Goal: Use online tool/utility: Use online tool/utility

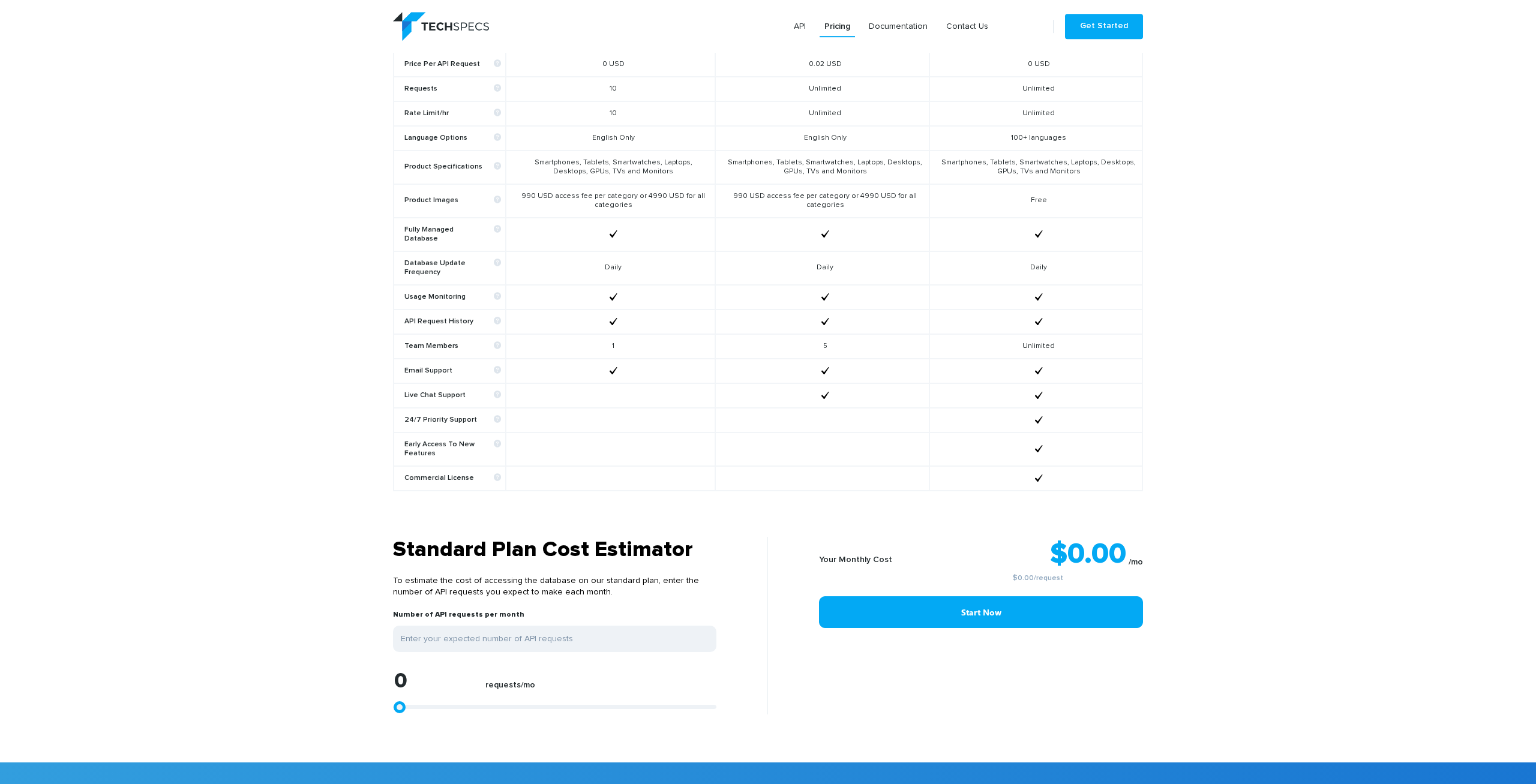
scroll to position [624, 0]
type input "1299"
type input "1484"
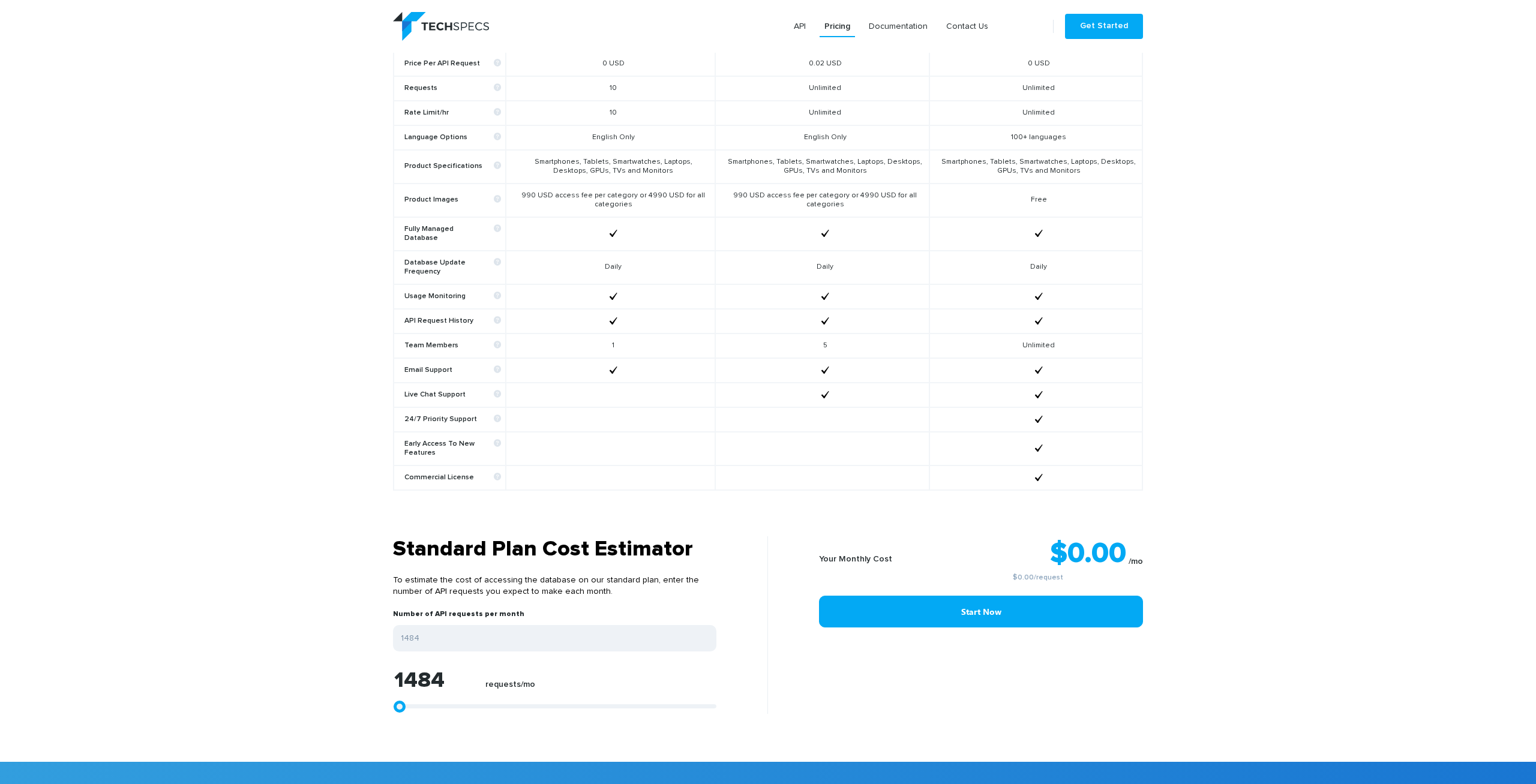
type input "1855"
type input "2597"
type input "4267"
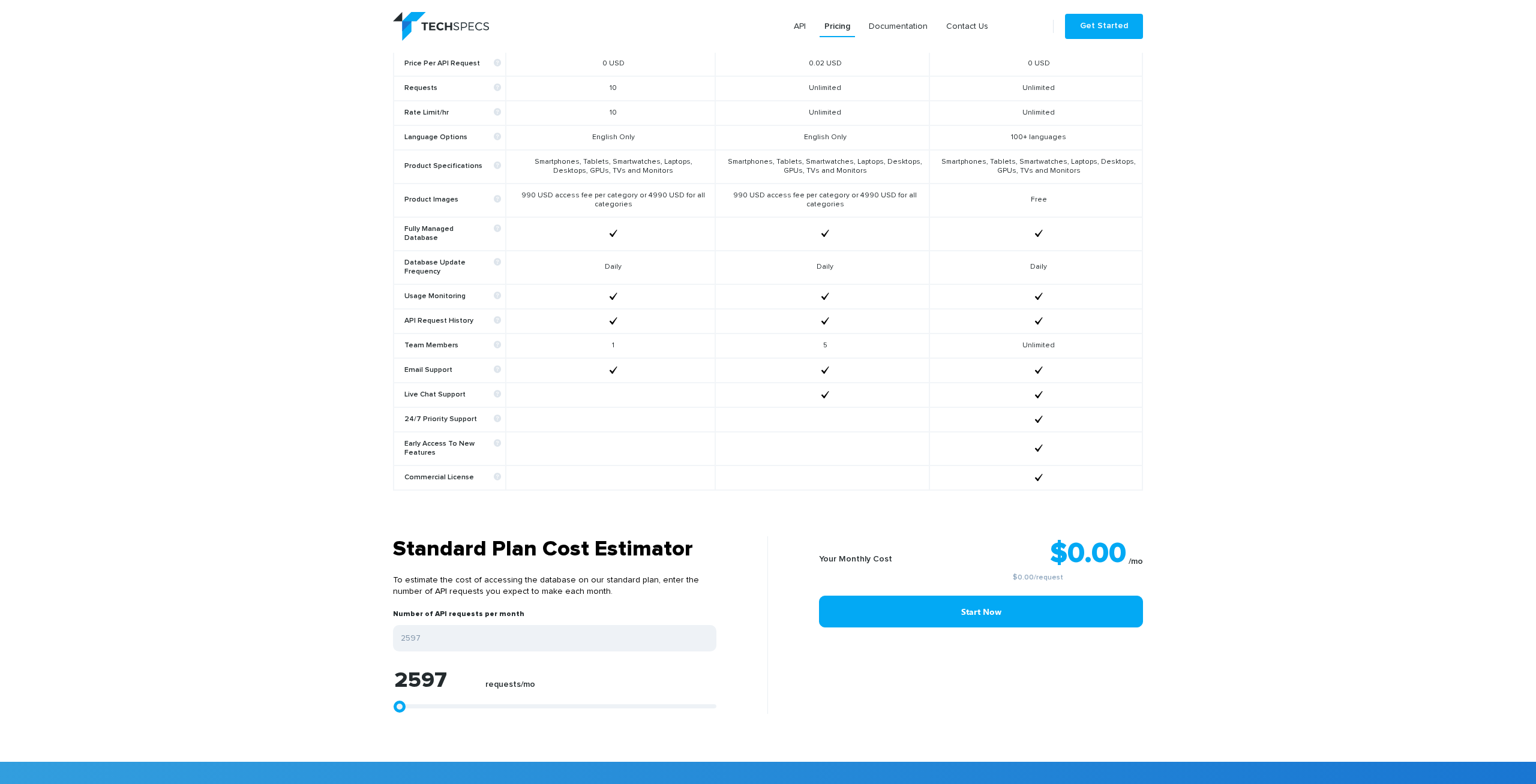
type input "4267"
type input "4638"
type input "5751"
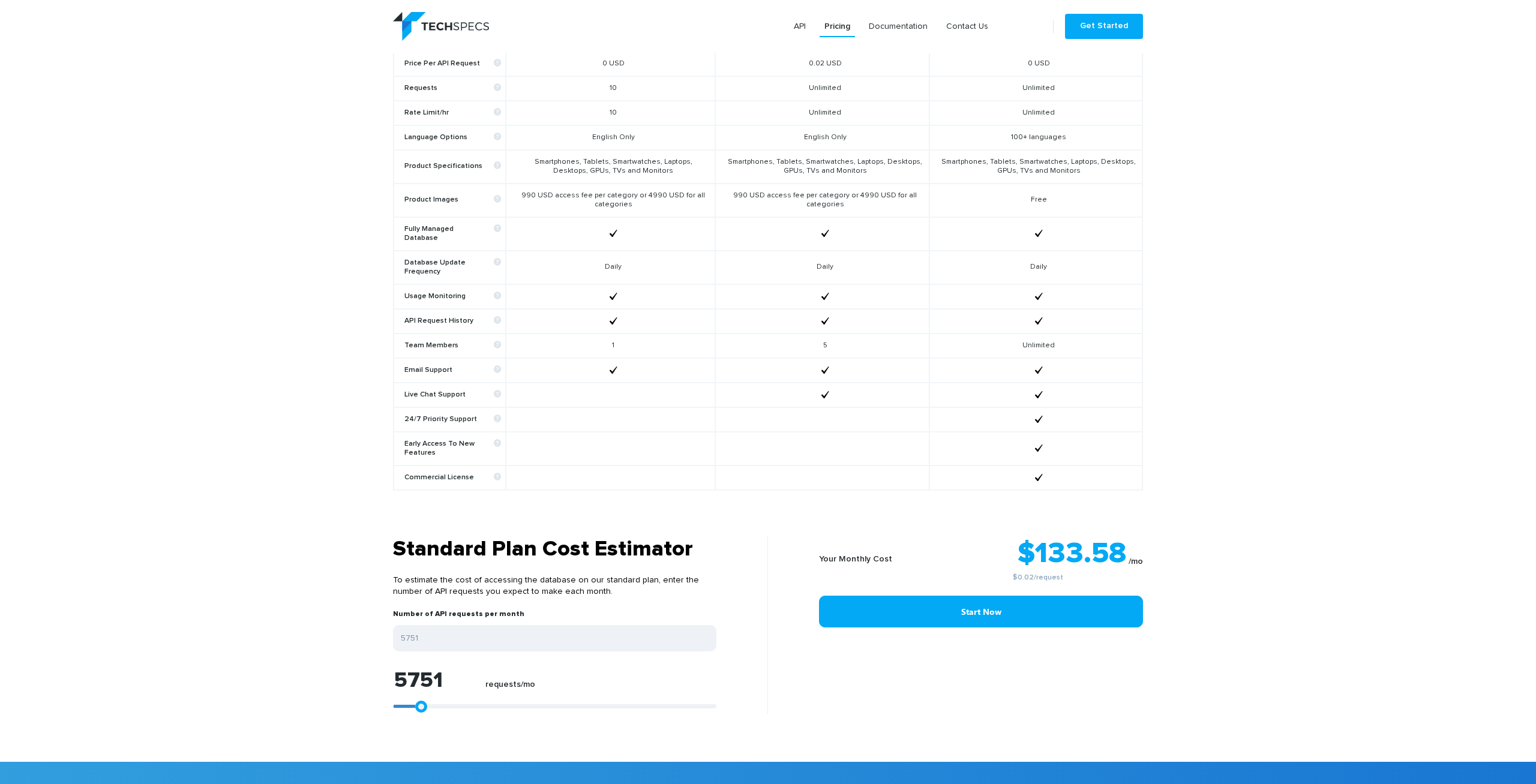
type input "6679"
type input "6864"
type input "7050"
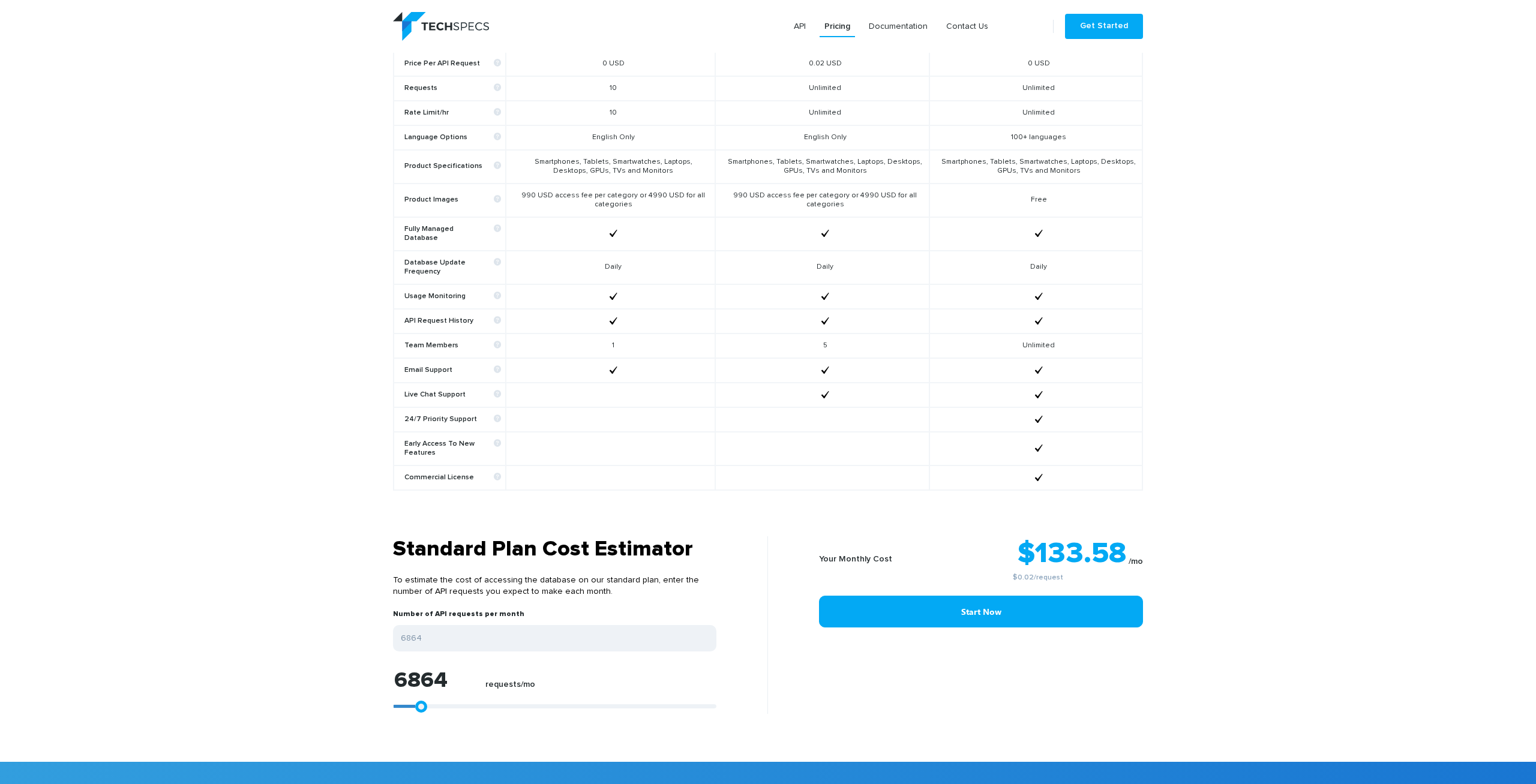
type input "7050"
type input "7236"
type input "7421"
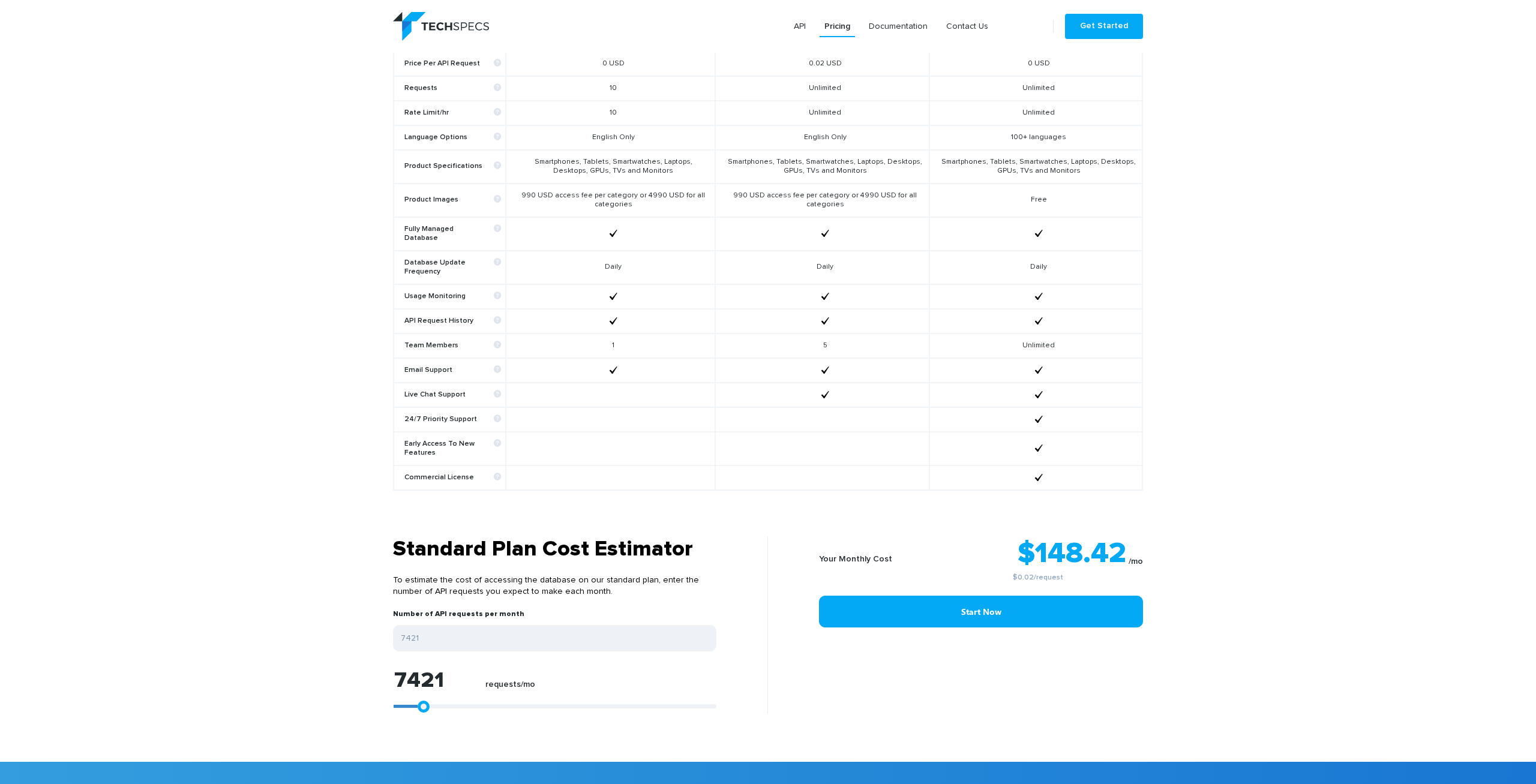
type input "7236"
type input "7050"
type input "7236"
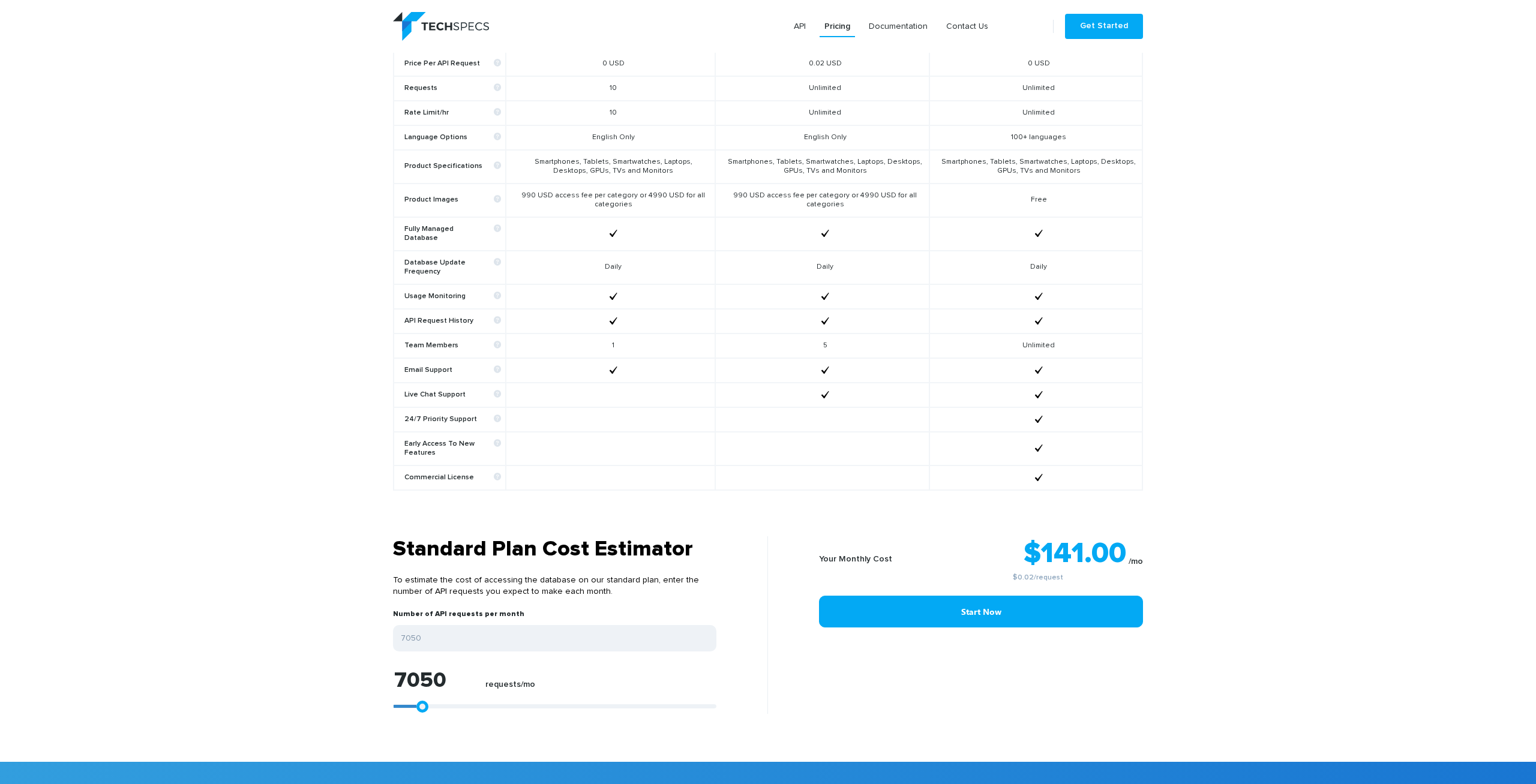
type input "7236"
type input "8163"
type input "8905"
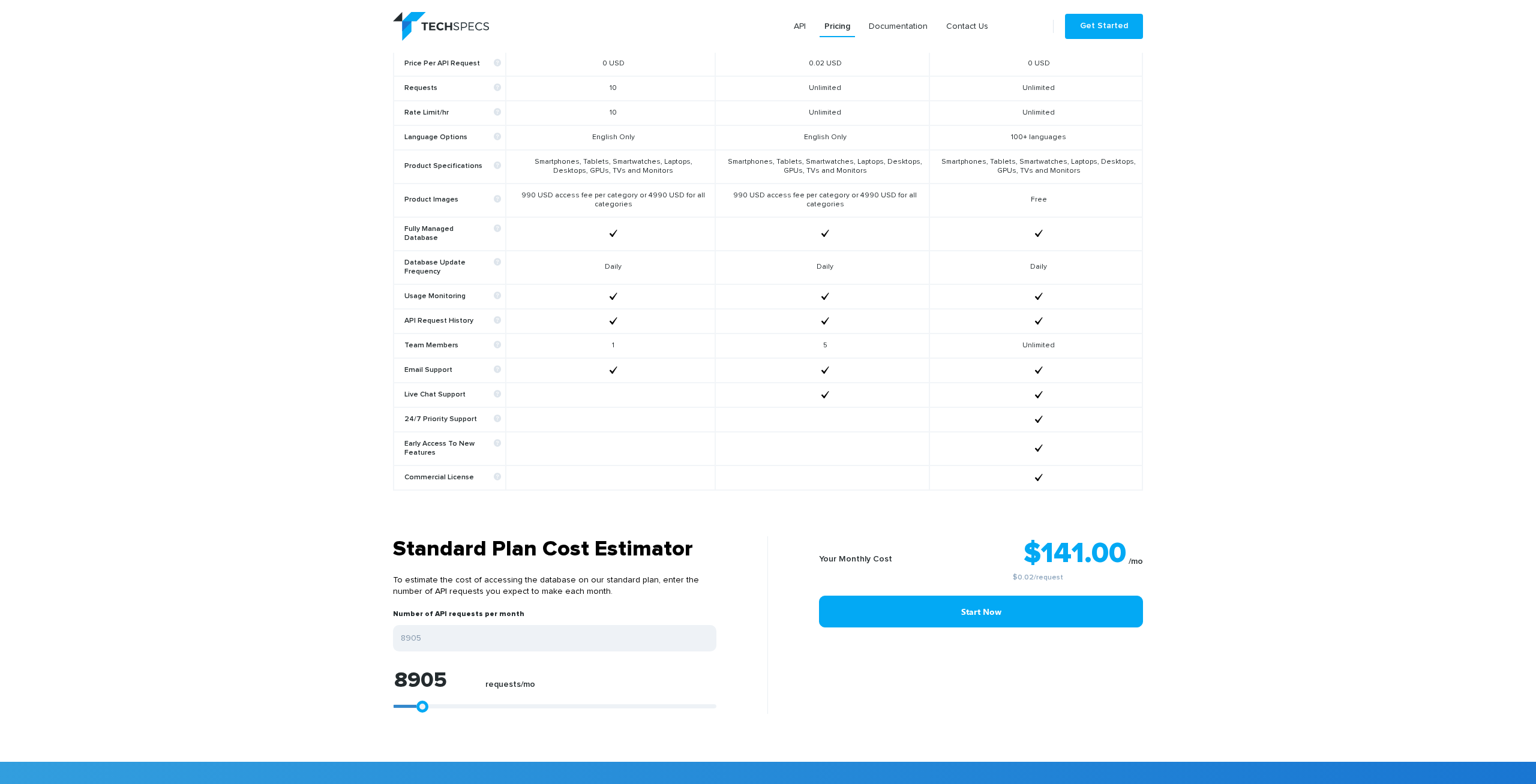
type input "11503"
type input "14842"
type input "18367"
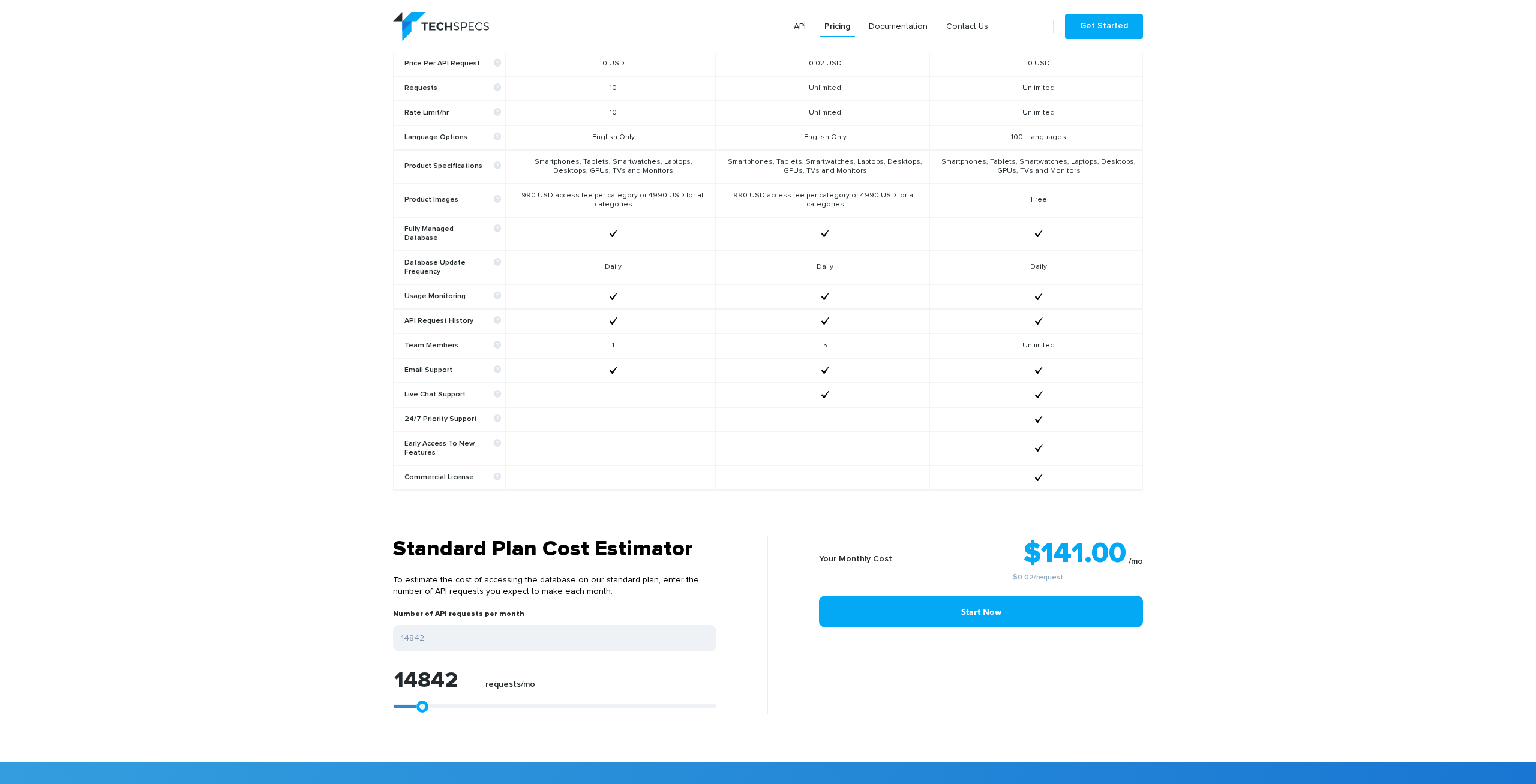
type input "18367"
type input "25417"
type input "29499"
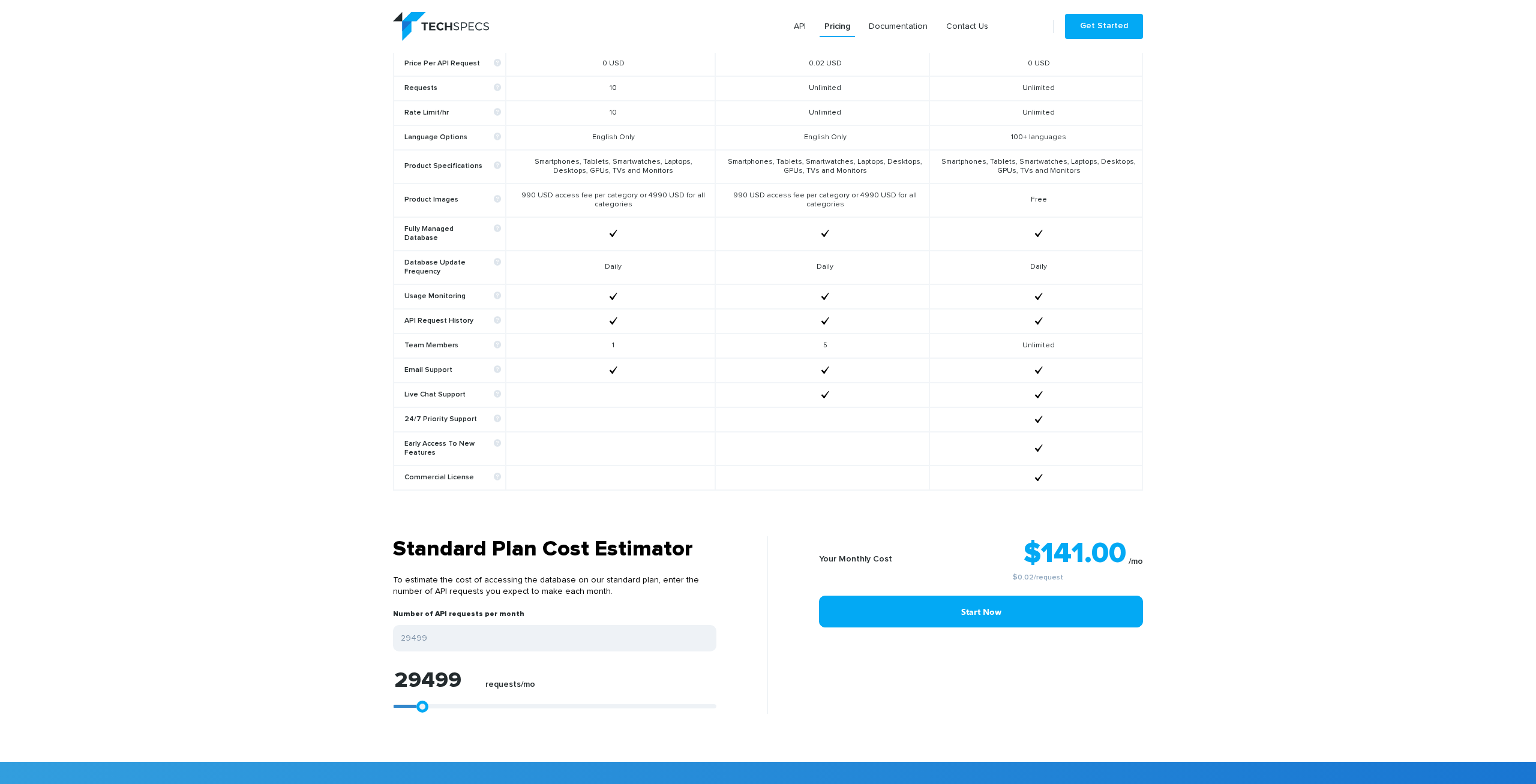
type input "32282"
type input "35992"
type input "38404"
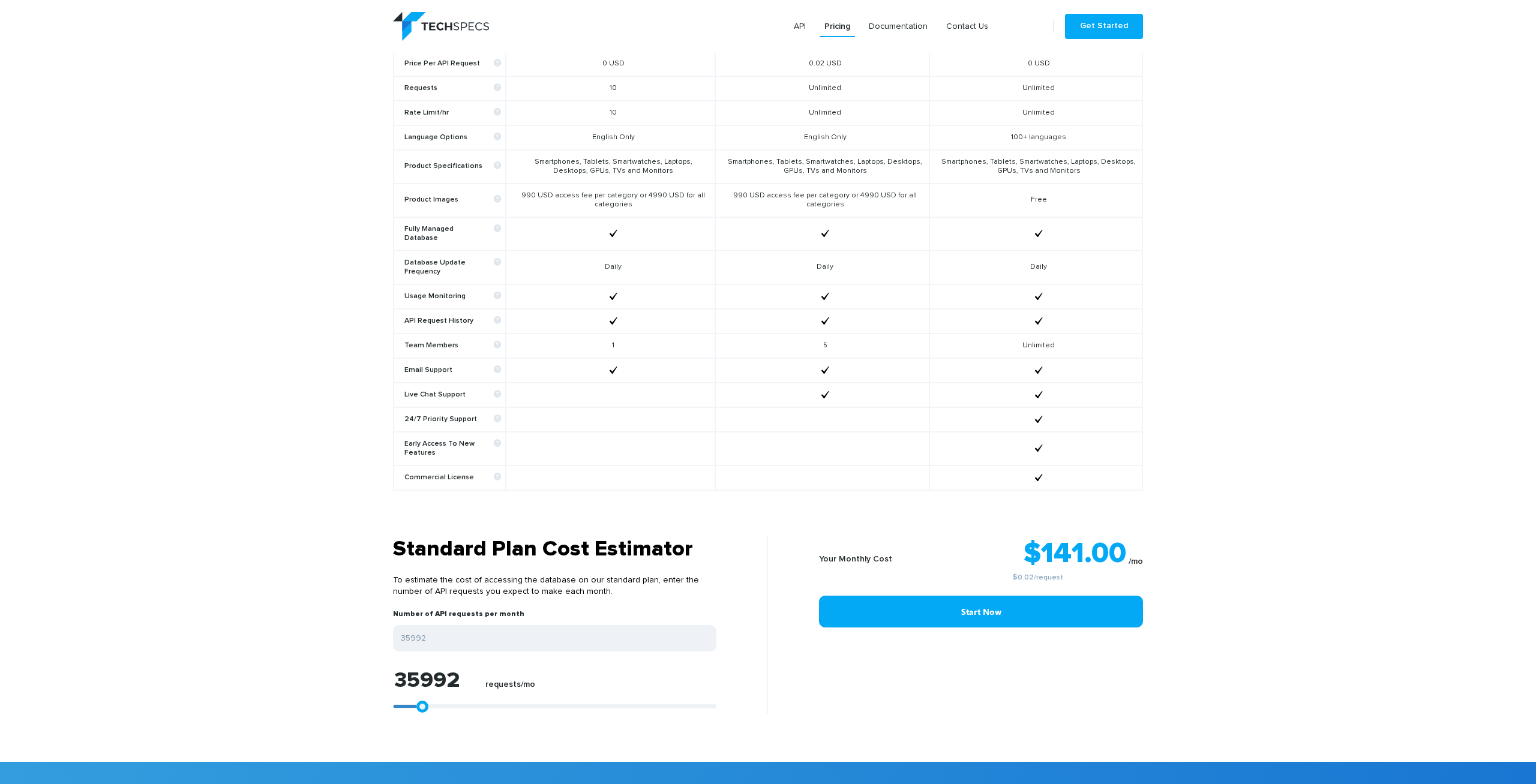
type input "38404"
type input "39888"
type input "41187"
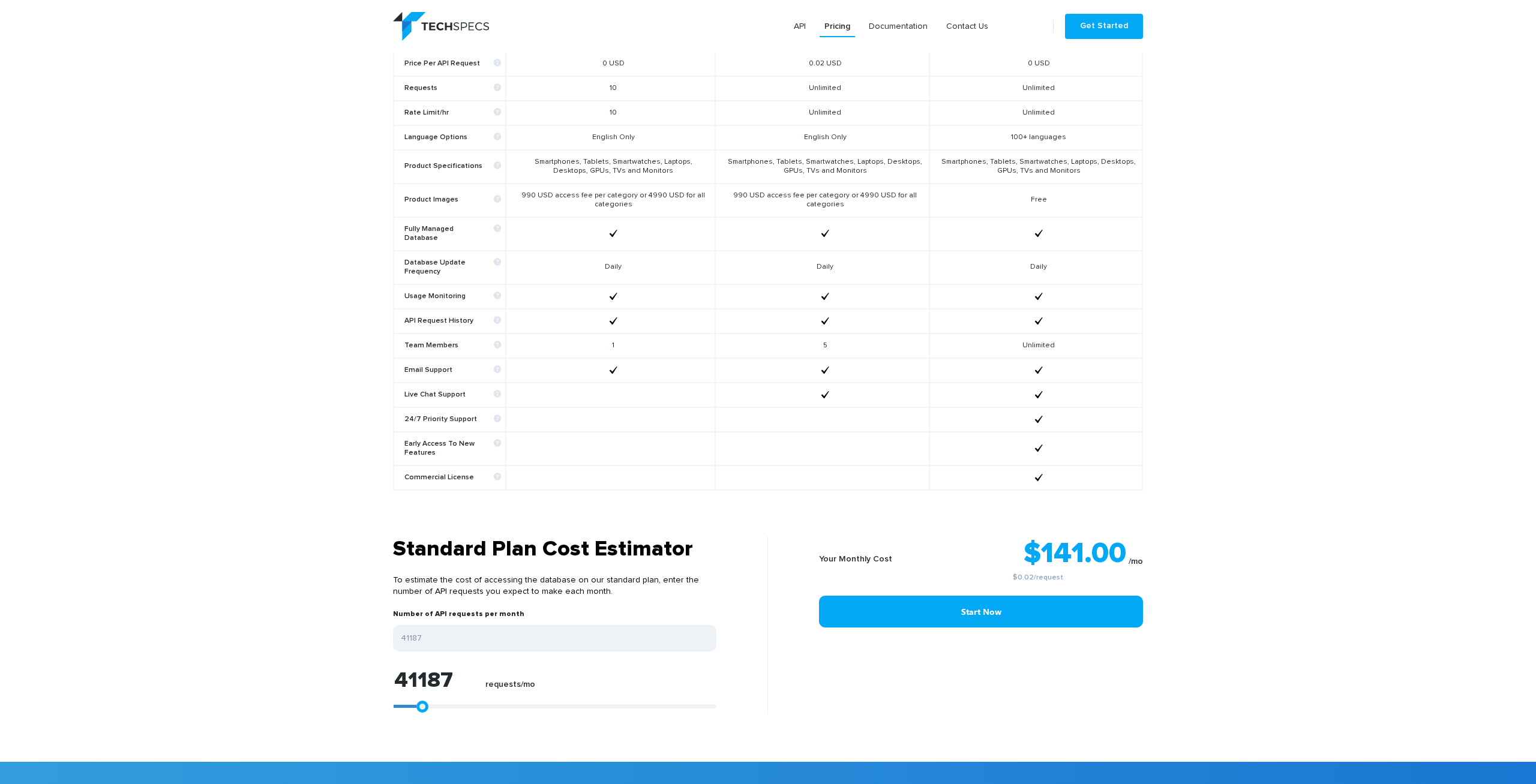
type input "42300"
type input "43784"
type input "45269"
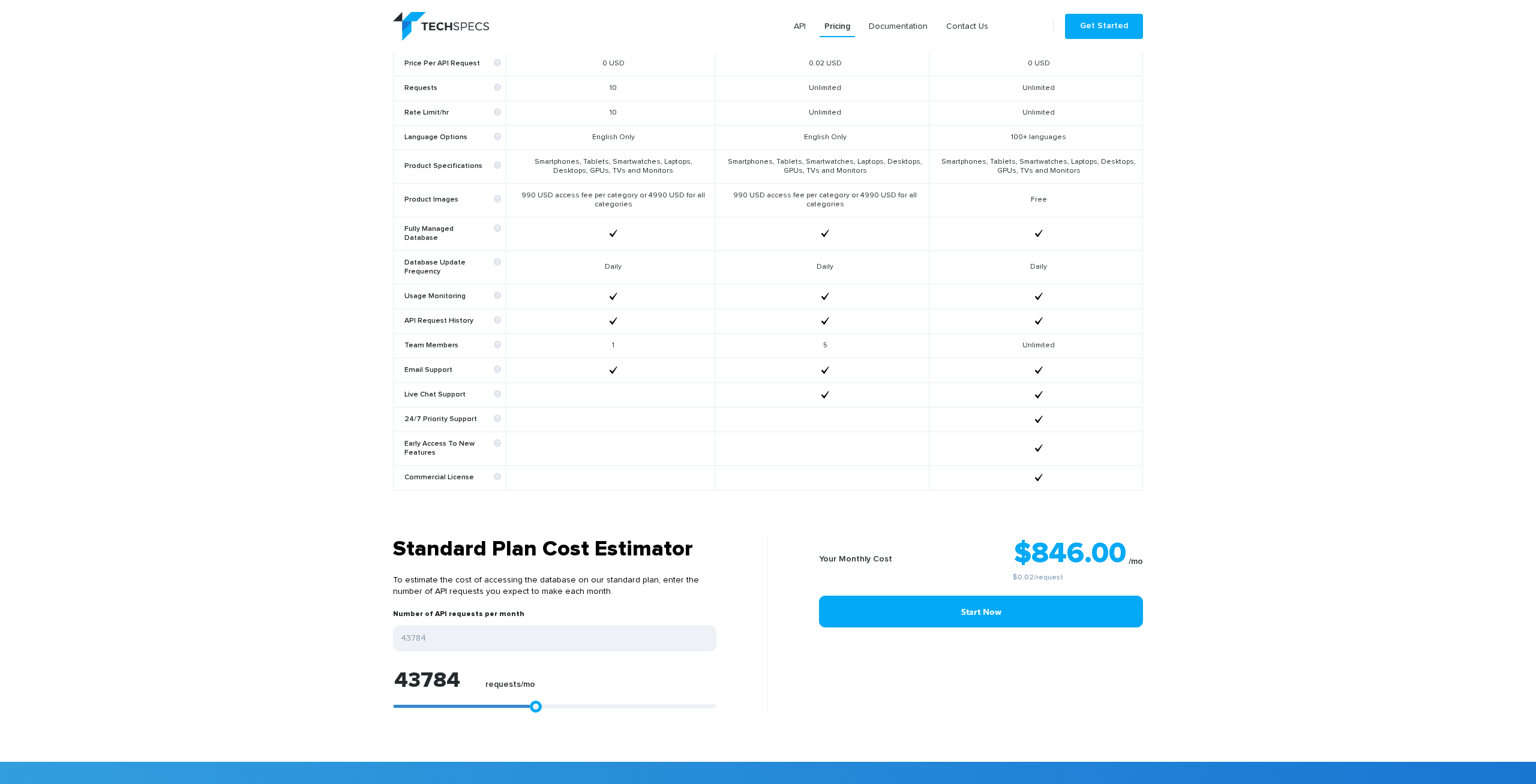
type input "45269"
type input "46196"
type input "48051"
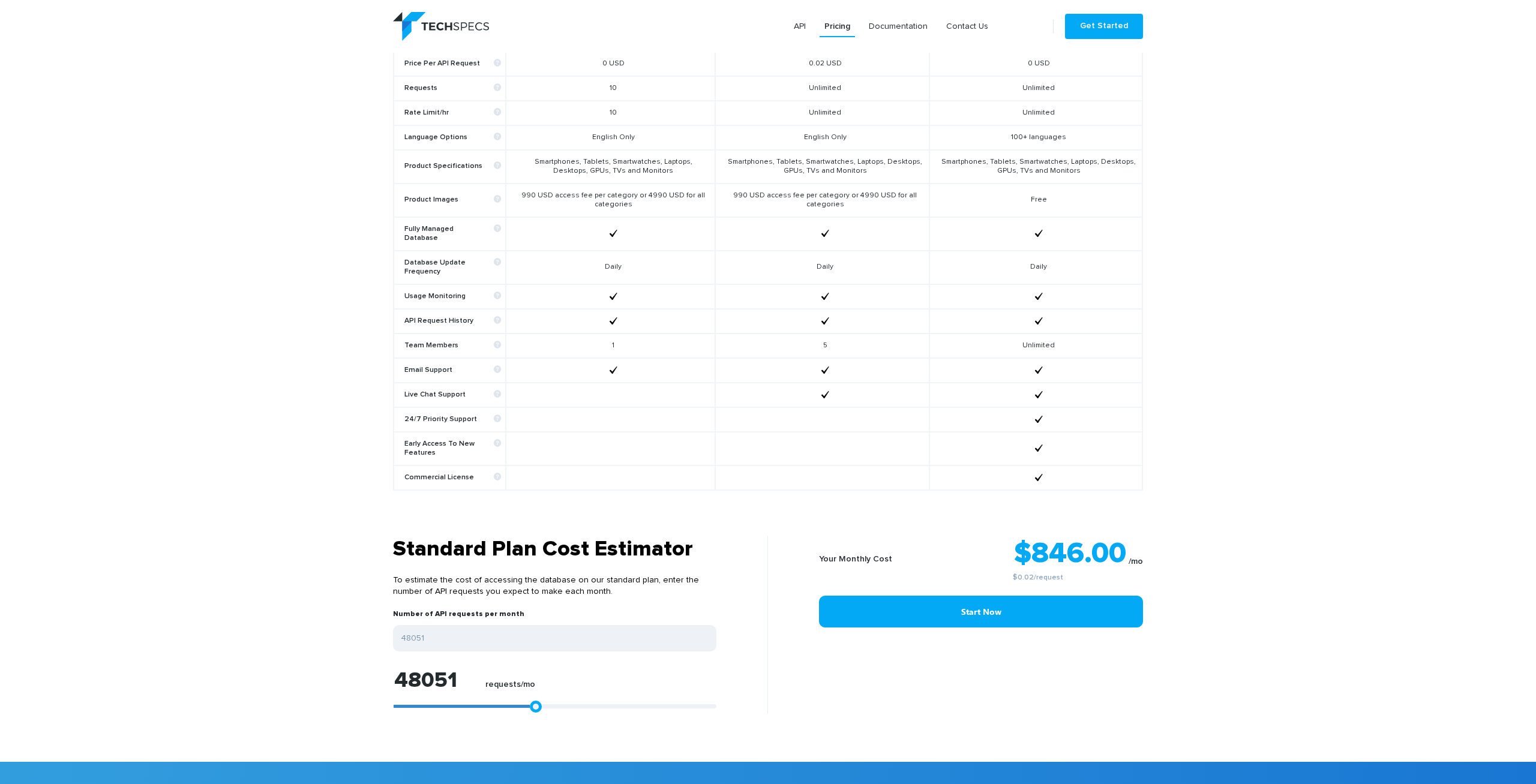
type input "49907"
type input "51576"
type input "53432"
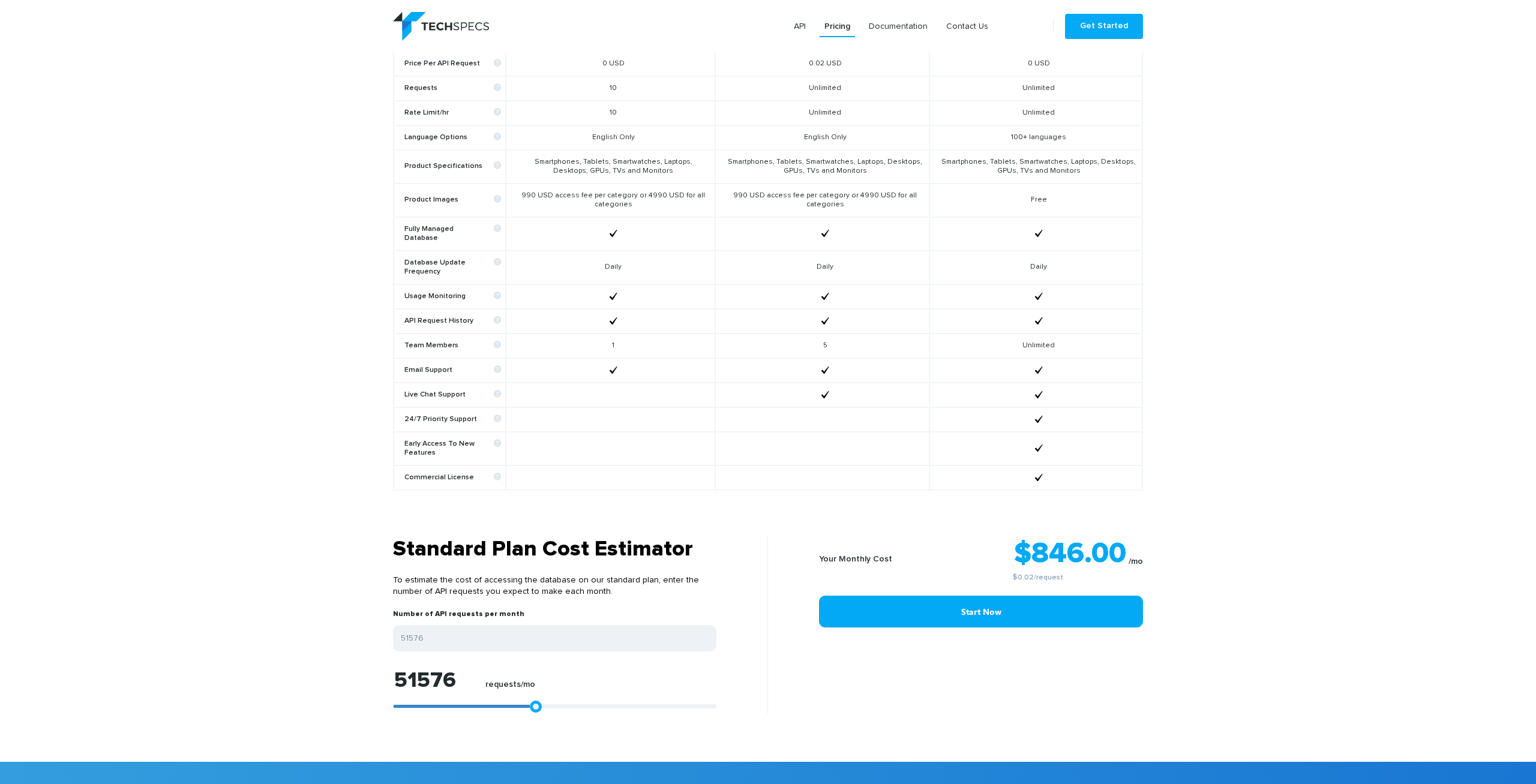
type input "53432"
type input "55101"
type input "57513"
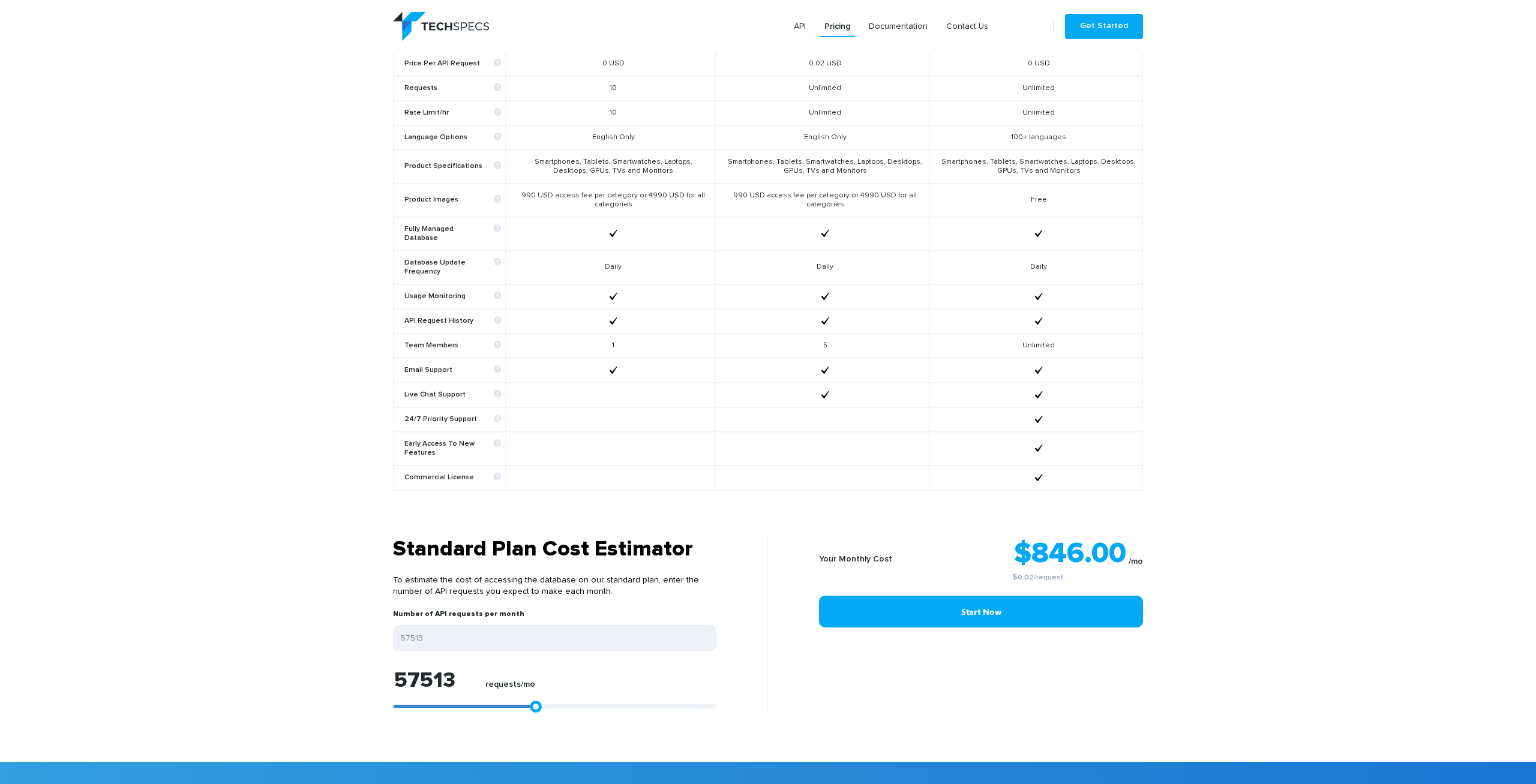
type input "59925"
type input "60853"
type input "64563"
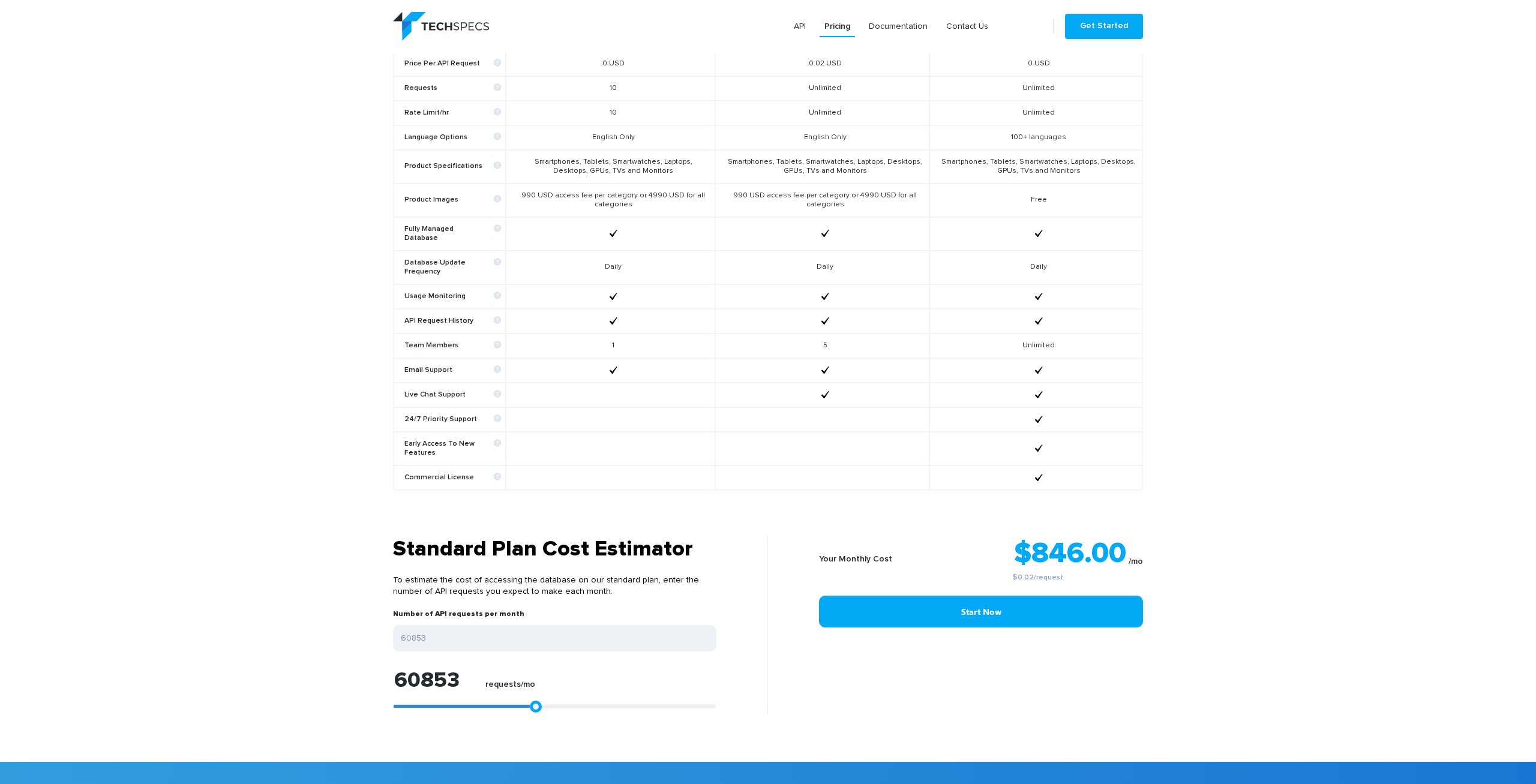
type input "64563"
type input "67717"
type input "71613"
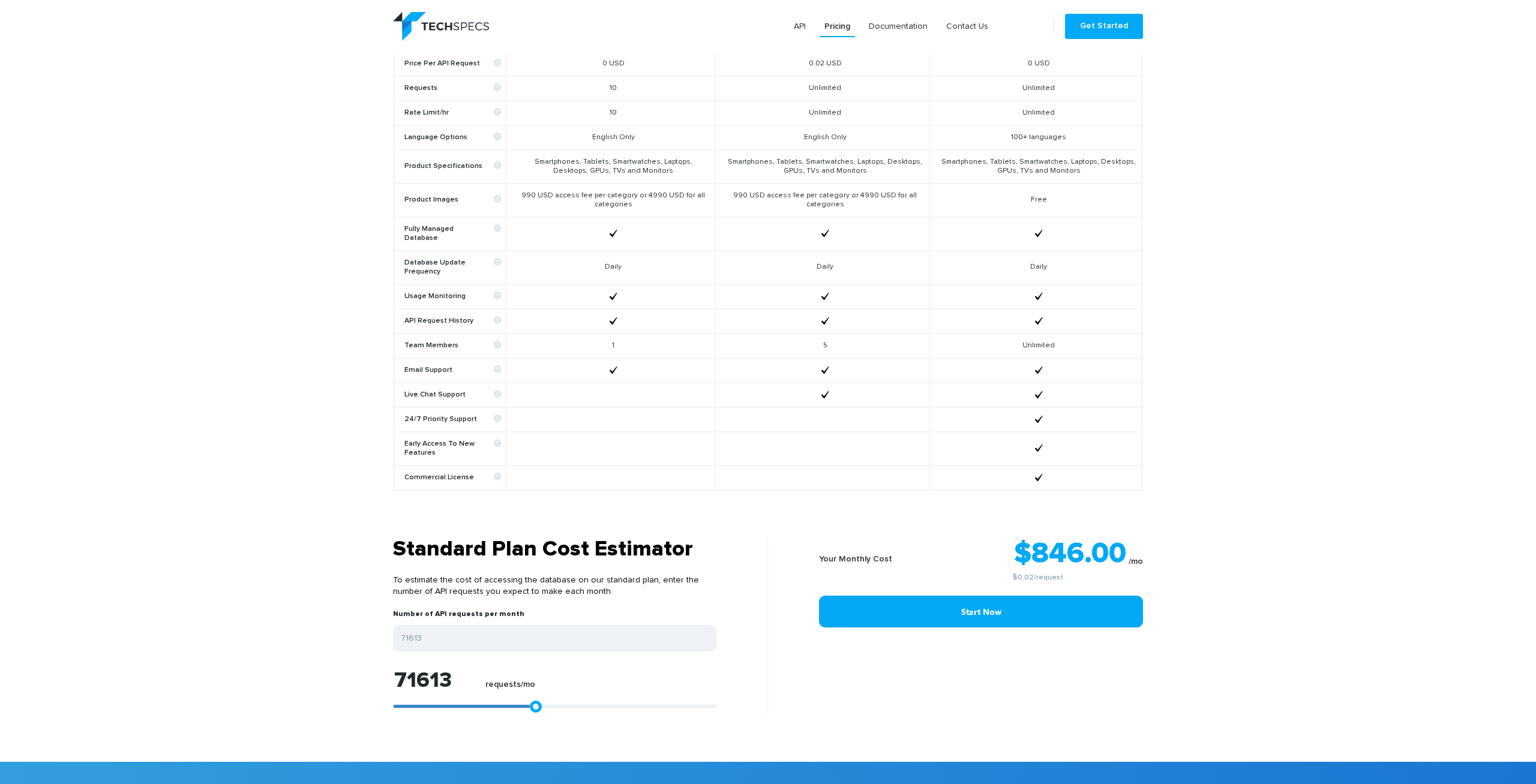
type input "73098"
type input "74953"
type input "76252"
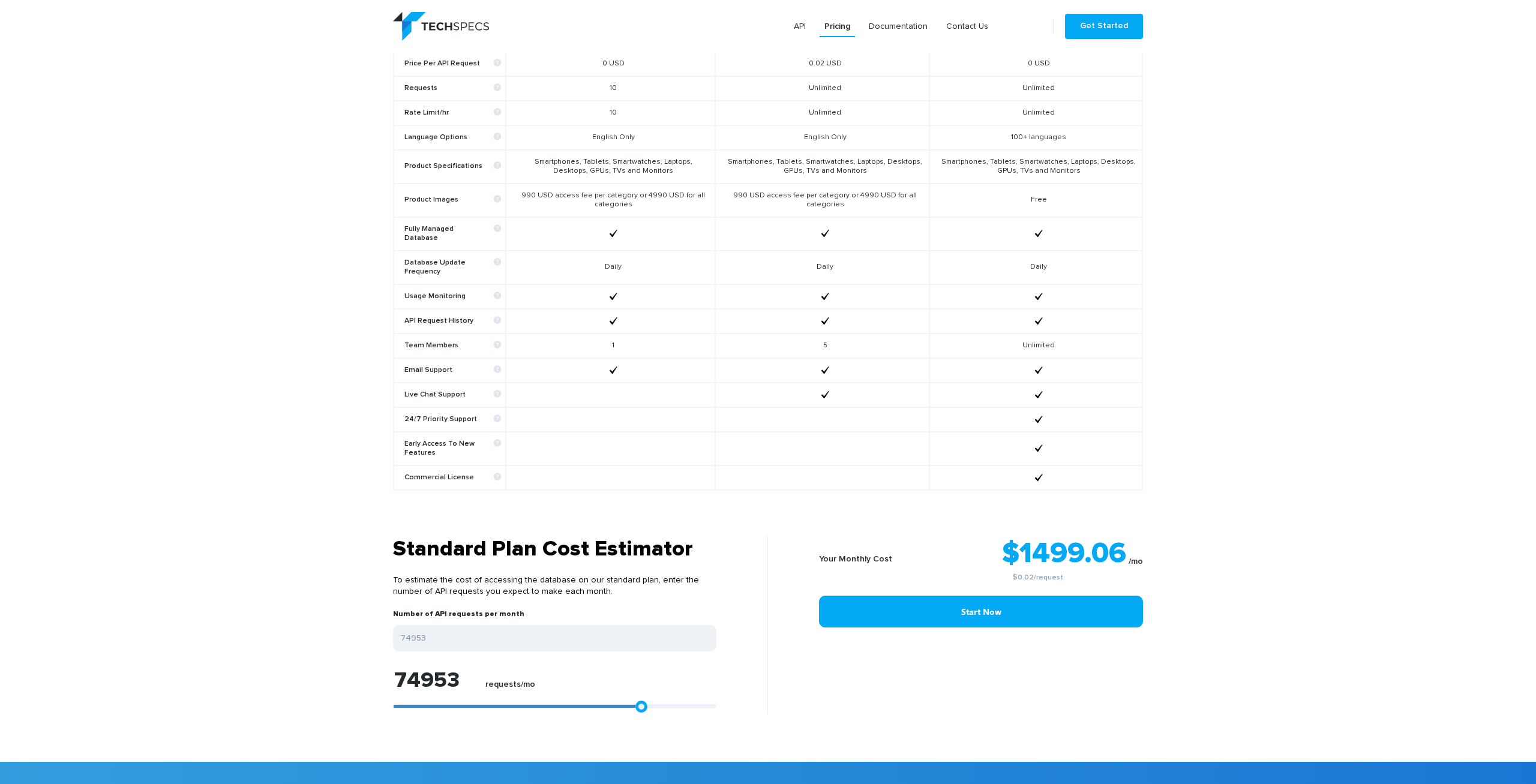
type input "76252"
type input "77736"
type input "81446"
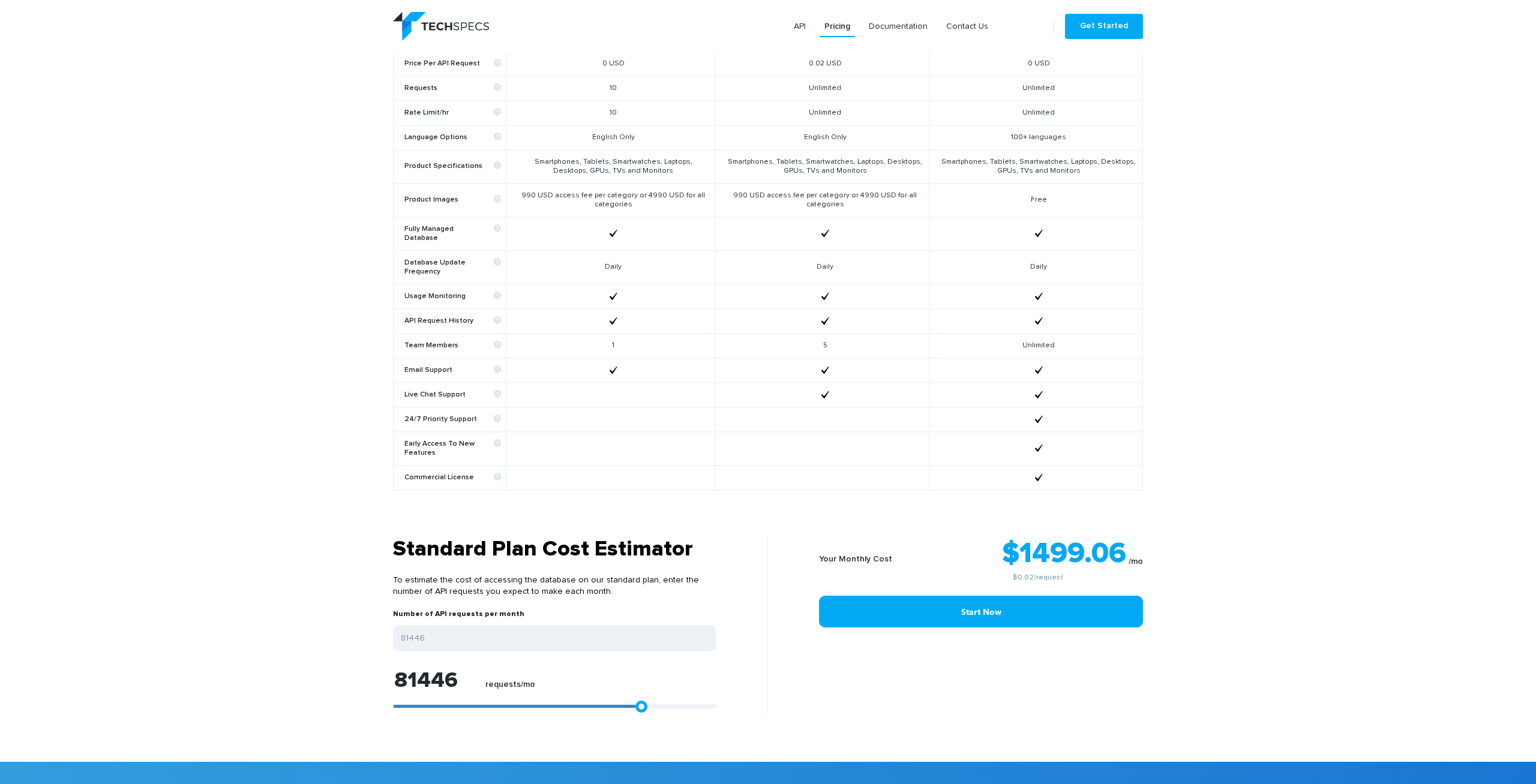
type input "83302"
type input "86270"
type input "87754"
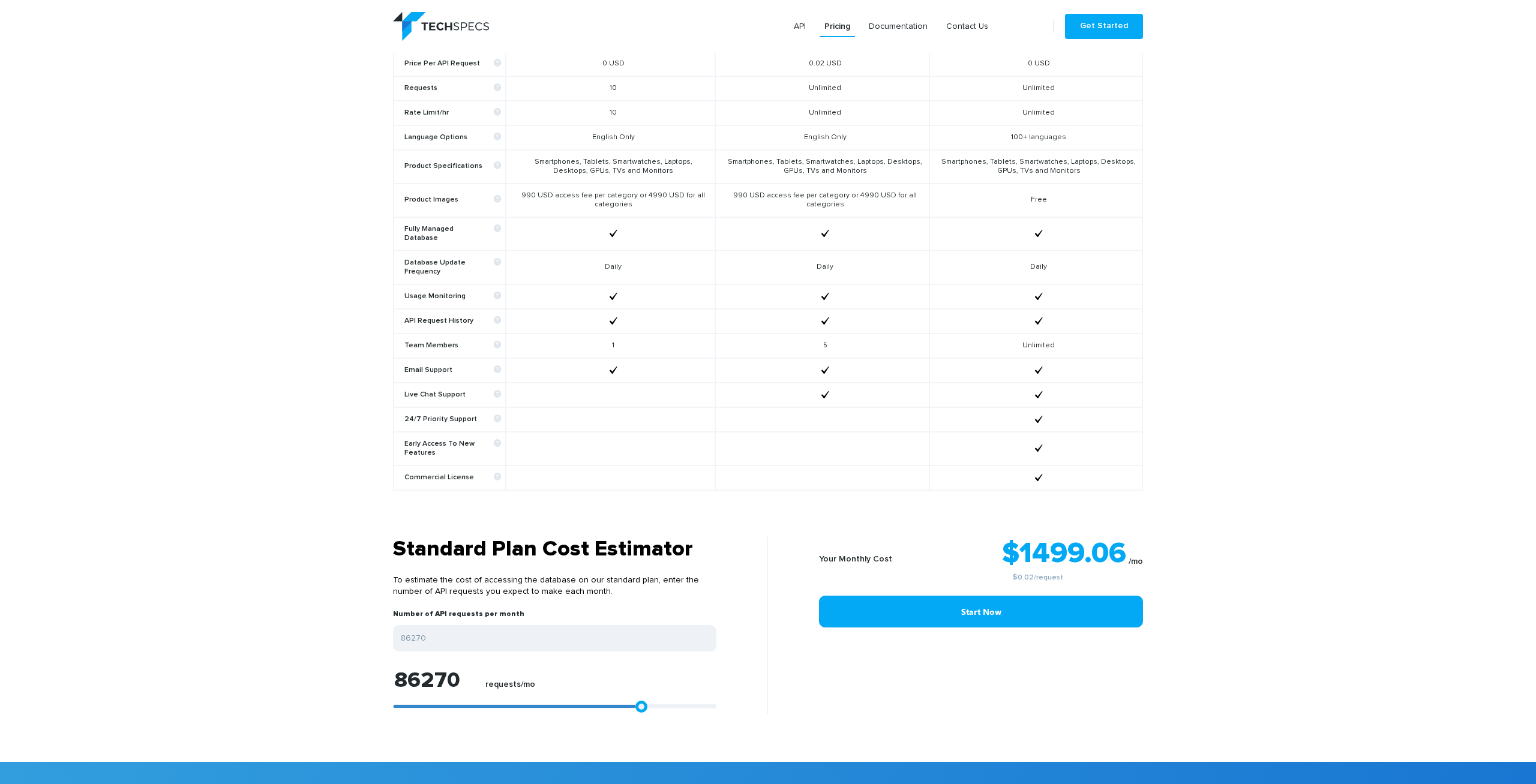
type input "87754"
type input "89424"
type input "91650"
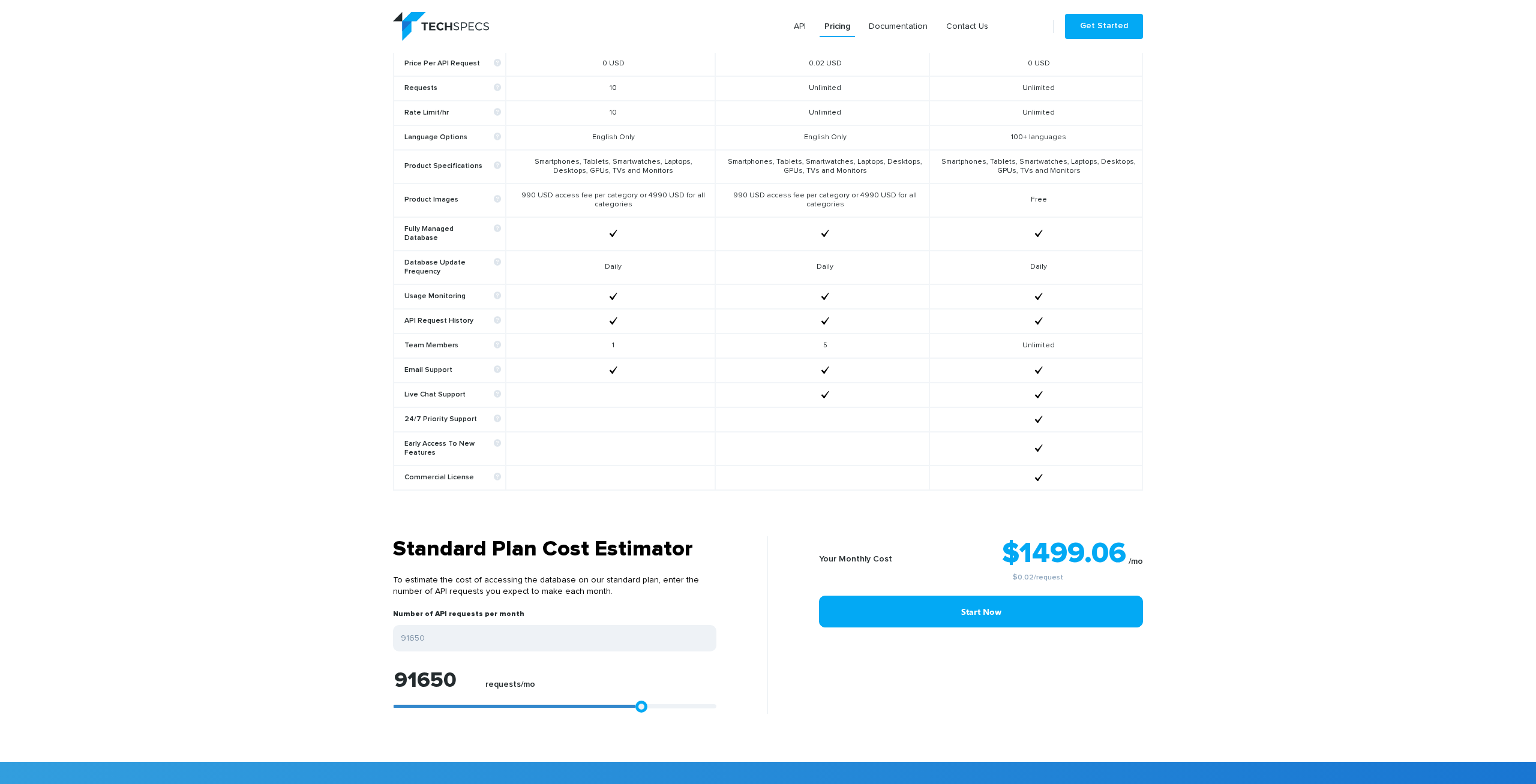
type input "93135"
type input "94990"
type input "97773"
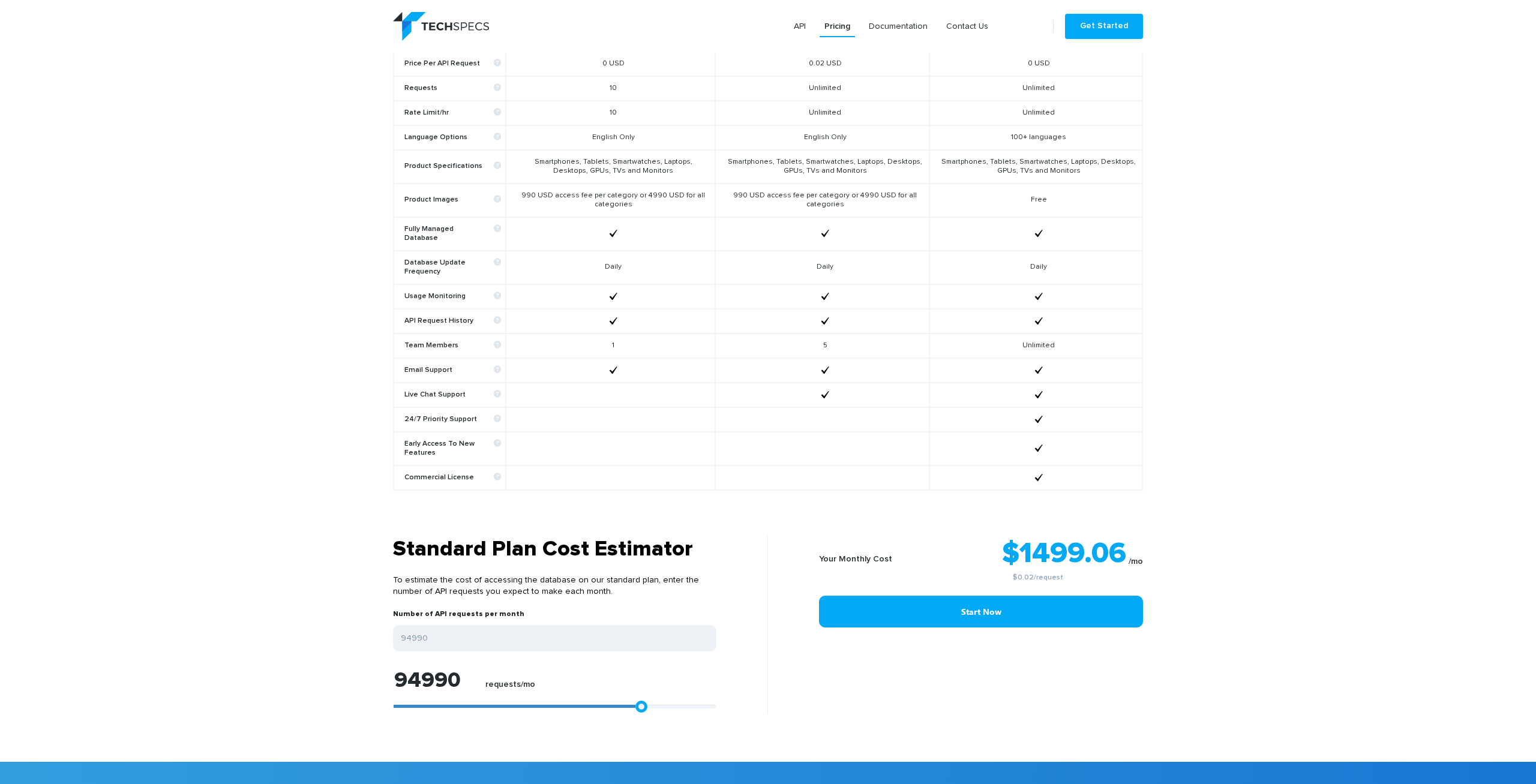
type input "97773"
type input "99071"
type input "99999"
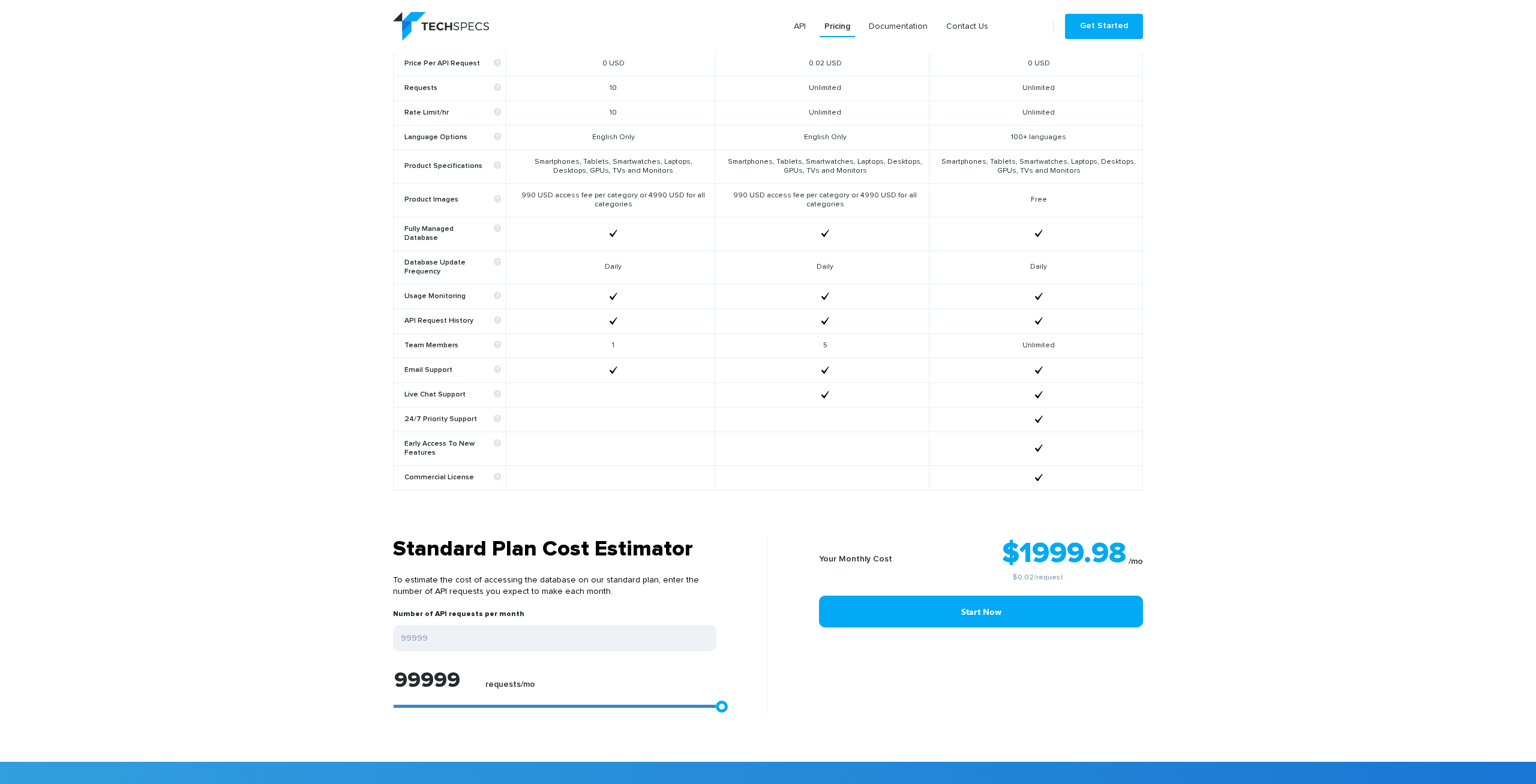
type input "97773"
type input "93877"
type input "85157"
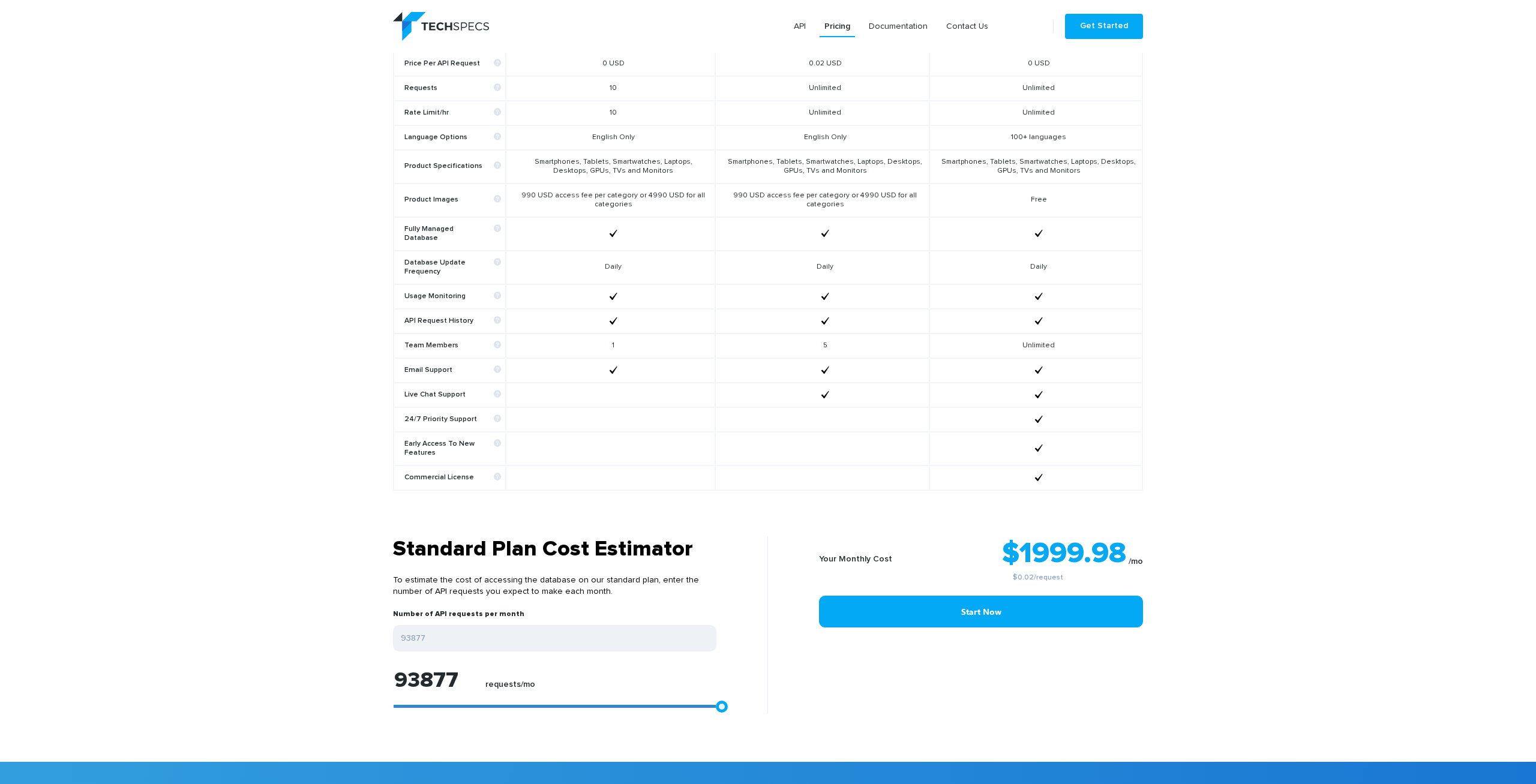
type input "85157"
type input "69016"
type input "62337"
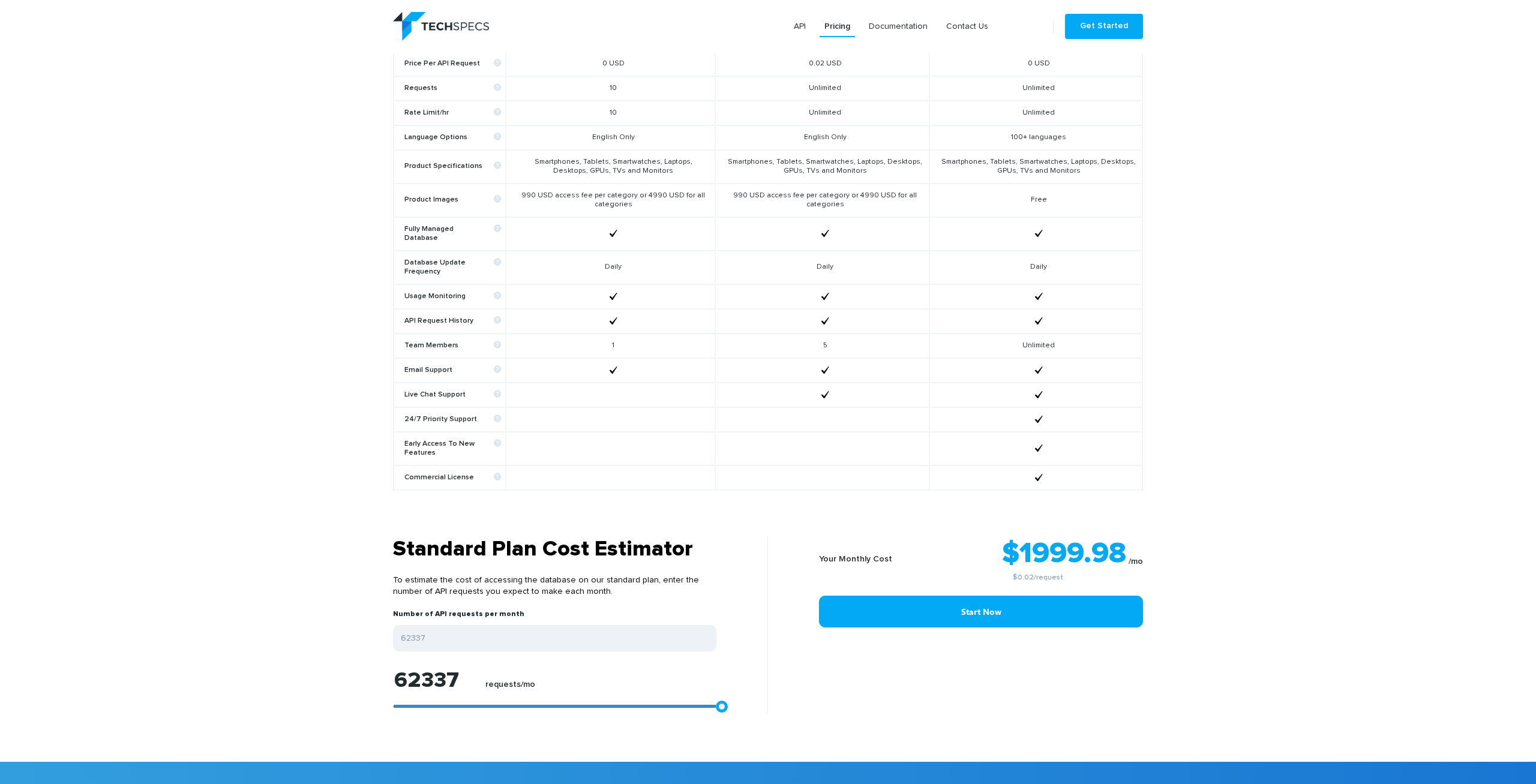
type input "53061"
type input "47495"
type input "36920"
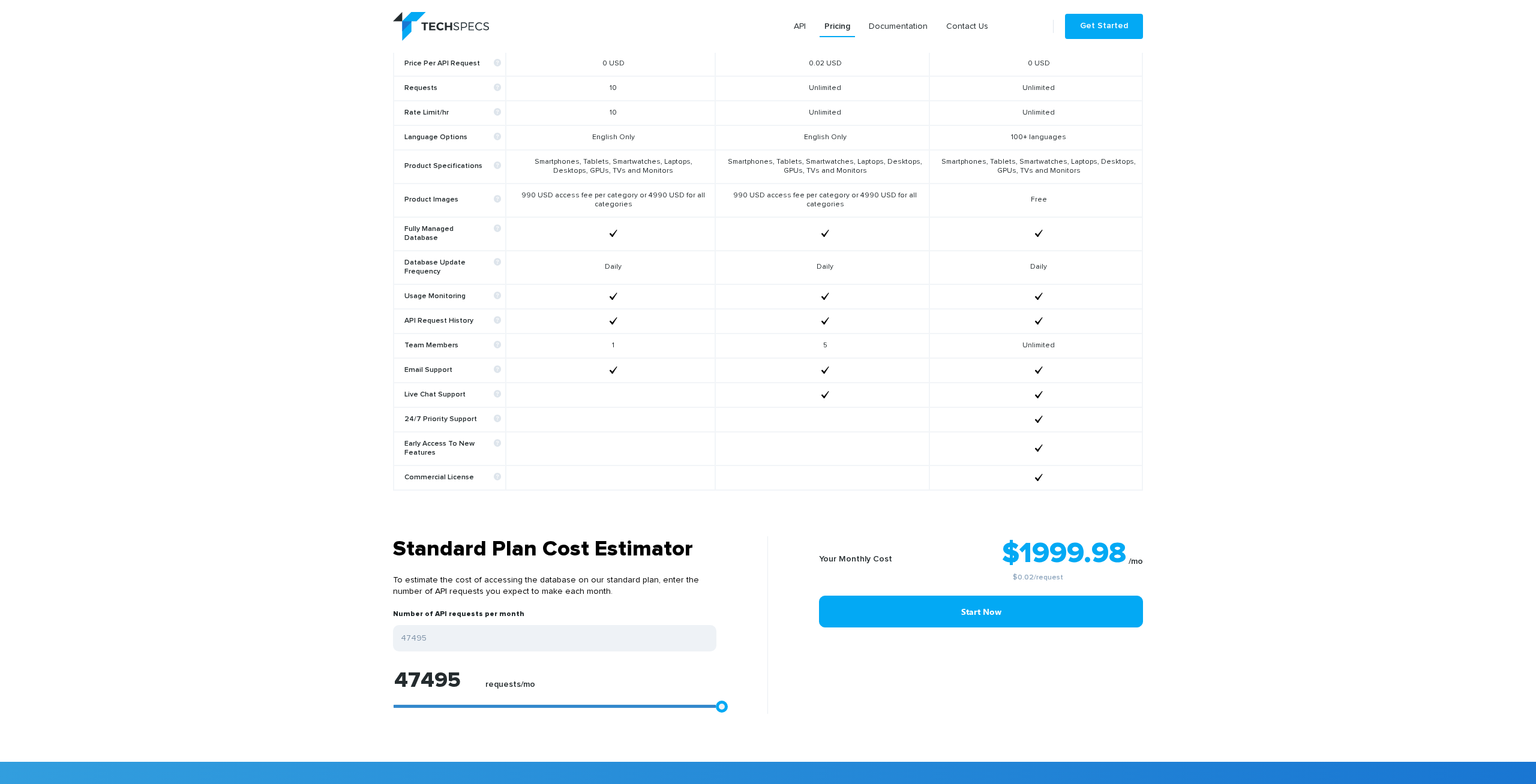
type input "36920"
type input "31540"
type input "28200"
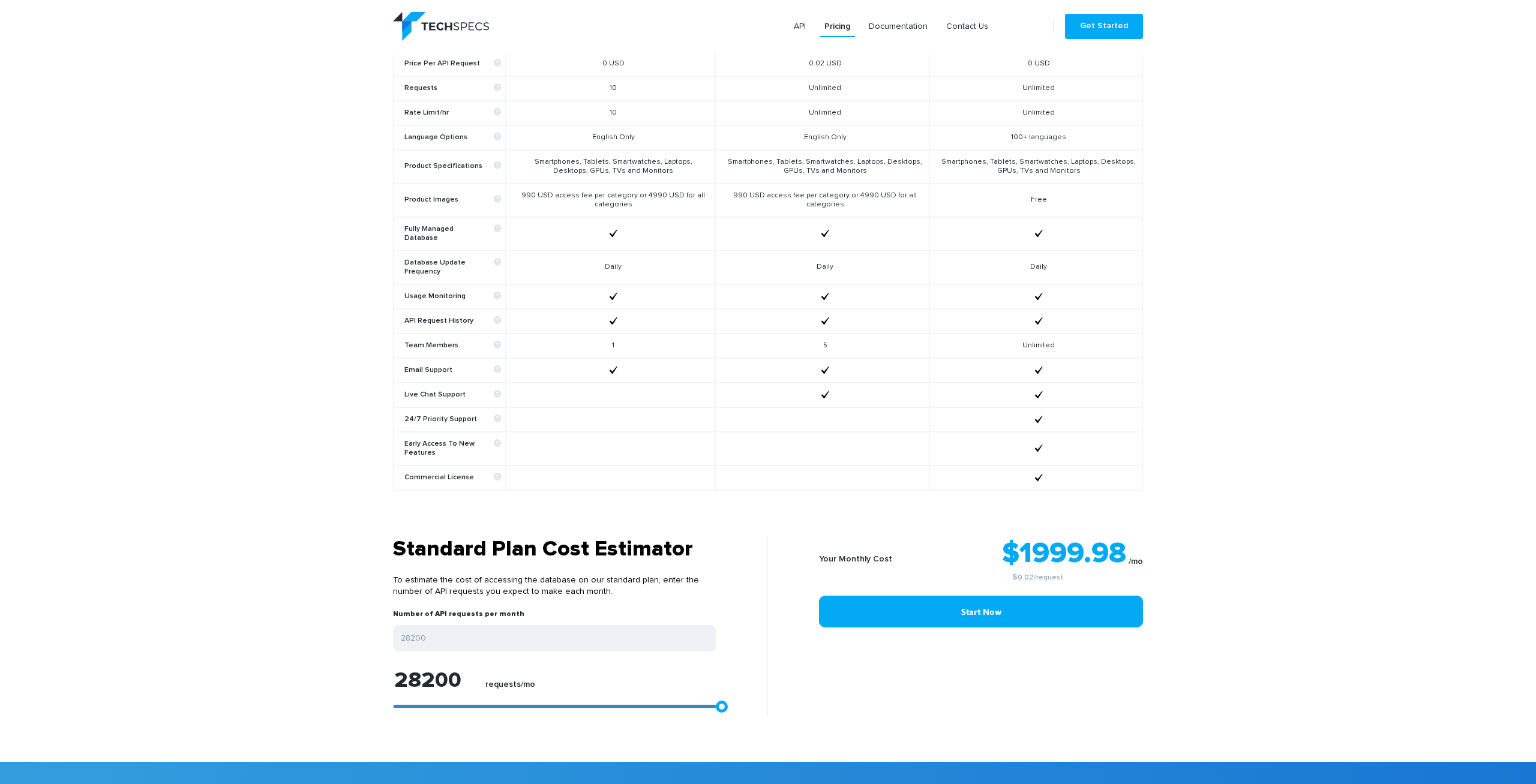
type input "26716"
type input "24490"
type input "23376"
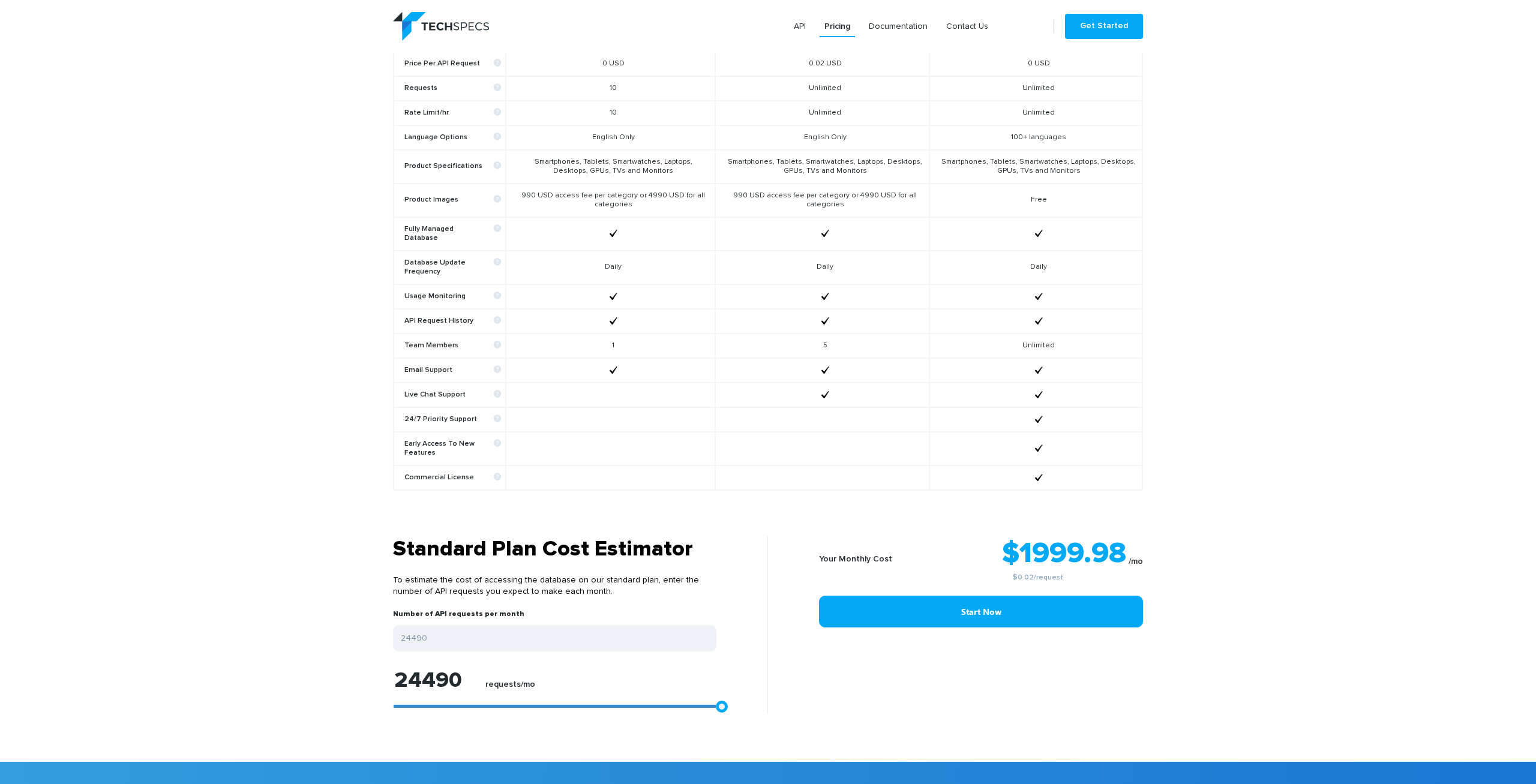
type input "23376"
type input "21707"
type input "21336"
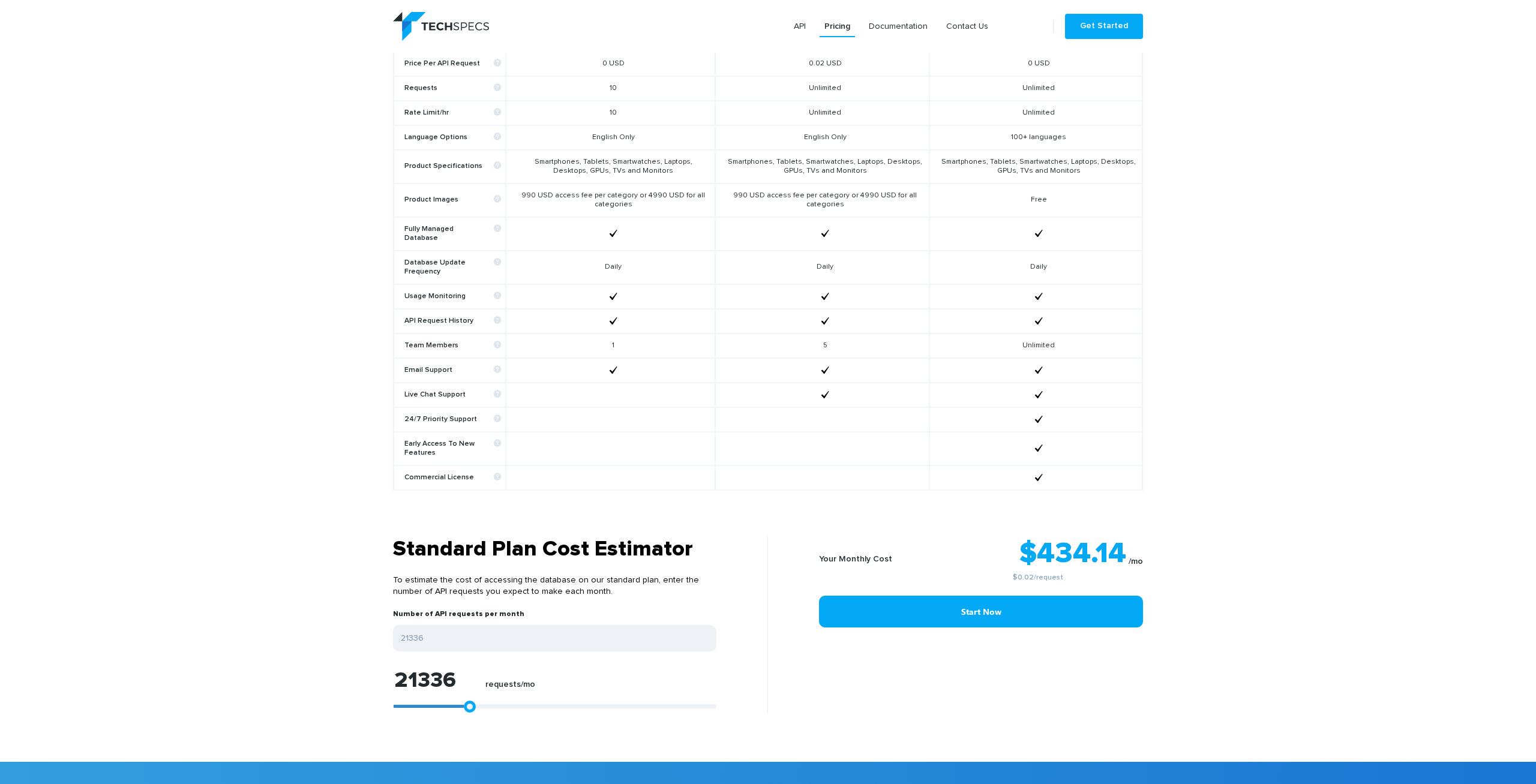
type input "18924"
type input "17068"
type input "11503"
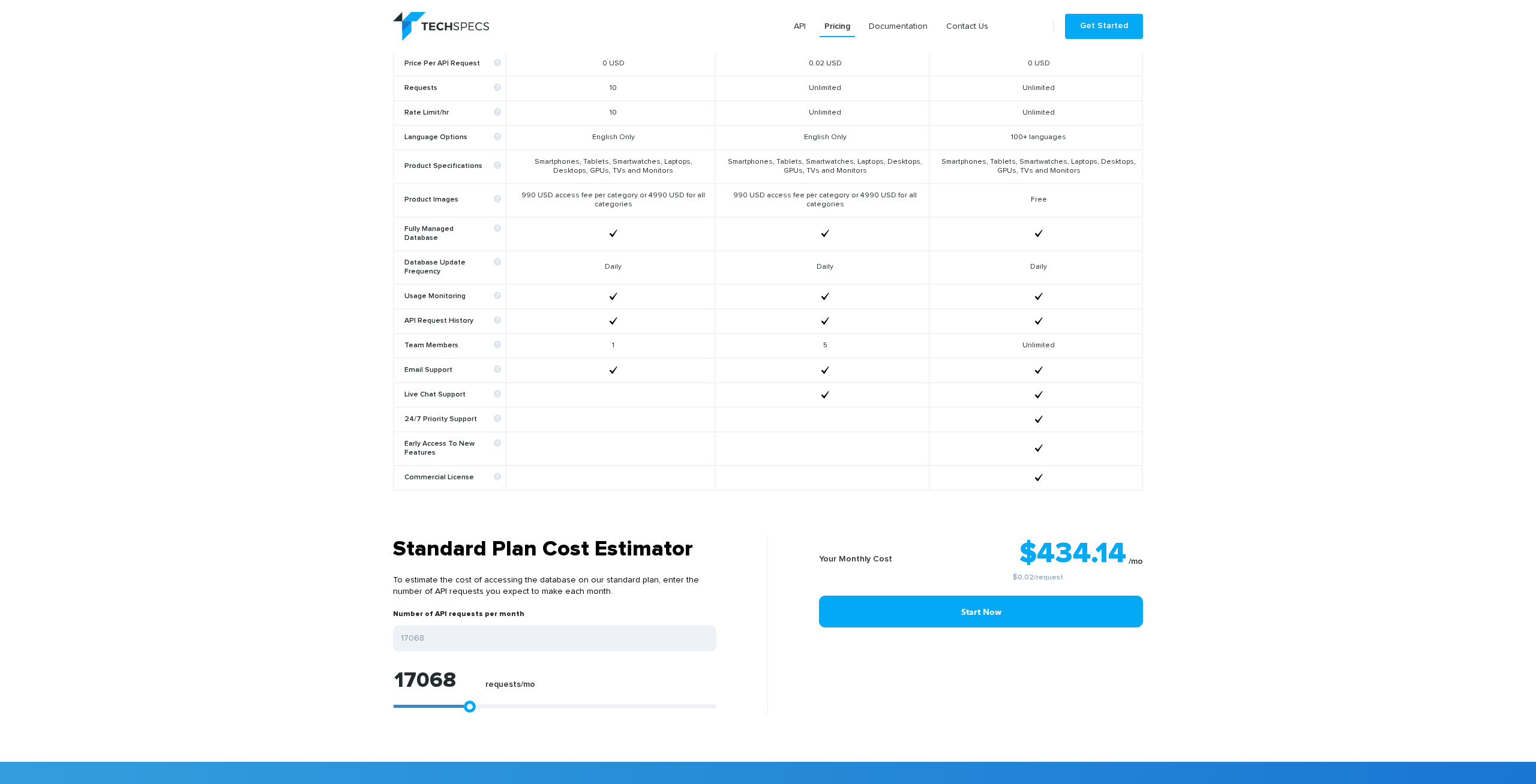
type input "11503"
type input "9647"
type input "4453"
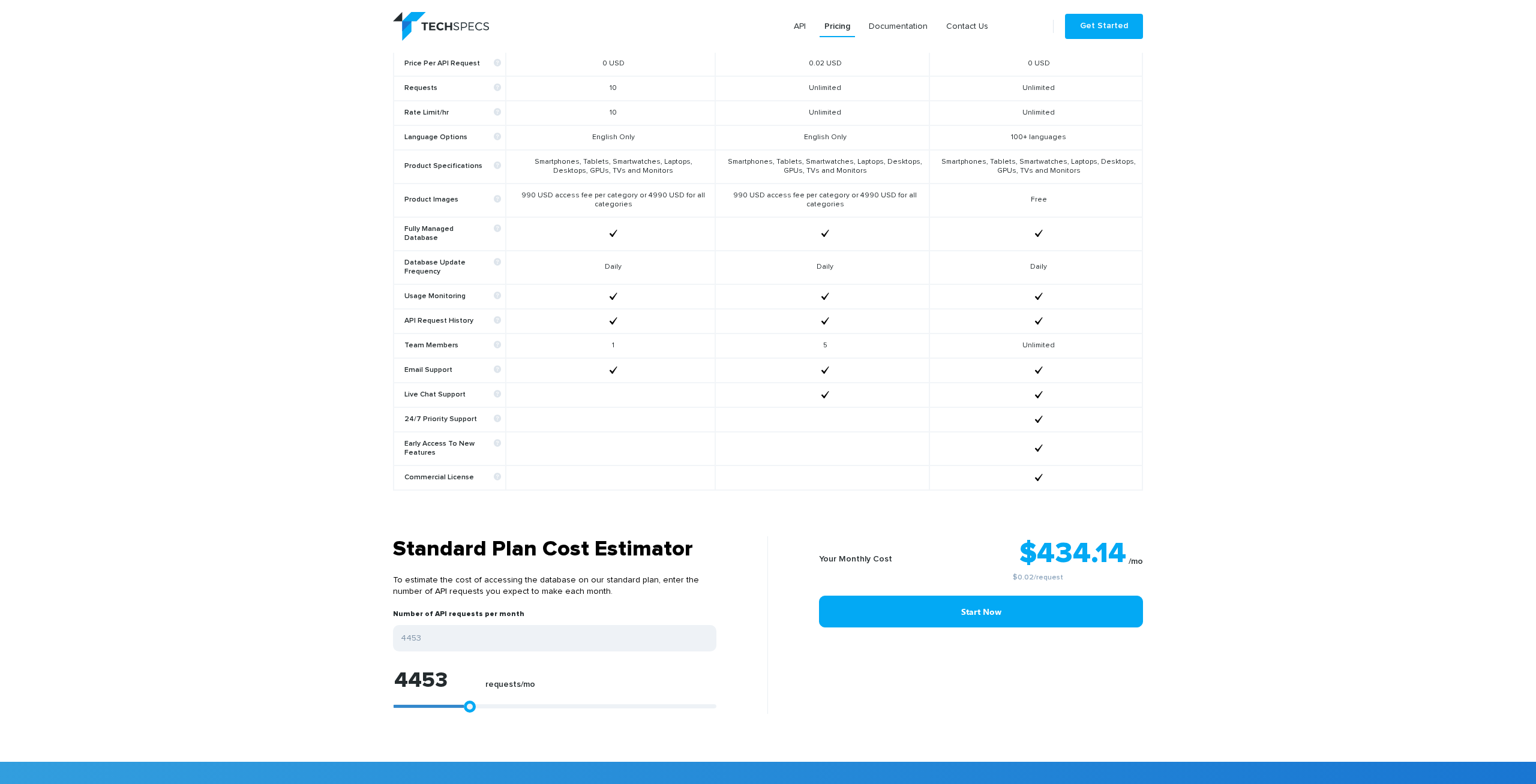
type input "2597"
type input "0"
drag, startPoint x: 399, startPoint y: 704, endPoint x: 335, endPoint y: 690, distance: 65.5
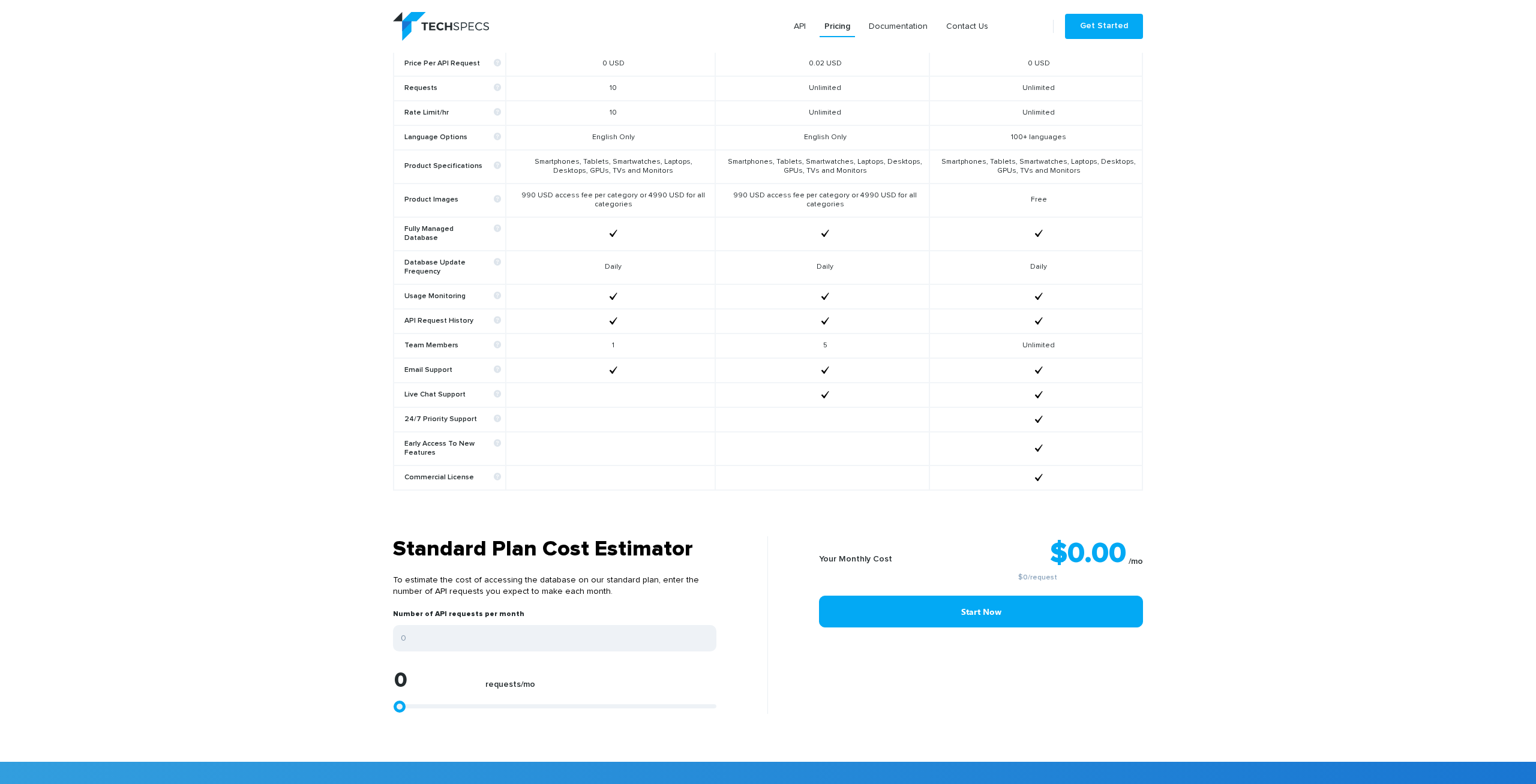
click at [335, 690] on section "Standard Plan Cost Estimator To estimate the cost of accessing the database on …" at bounding box center [768, 649] width 1536 height 226
click at [446, 632] on input "0" at bounding box center [554, 637] width 323 height 26
type input "01"
type input "1"
type input "010"
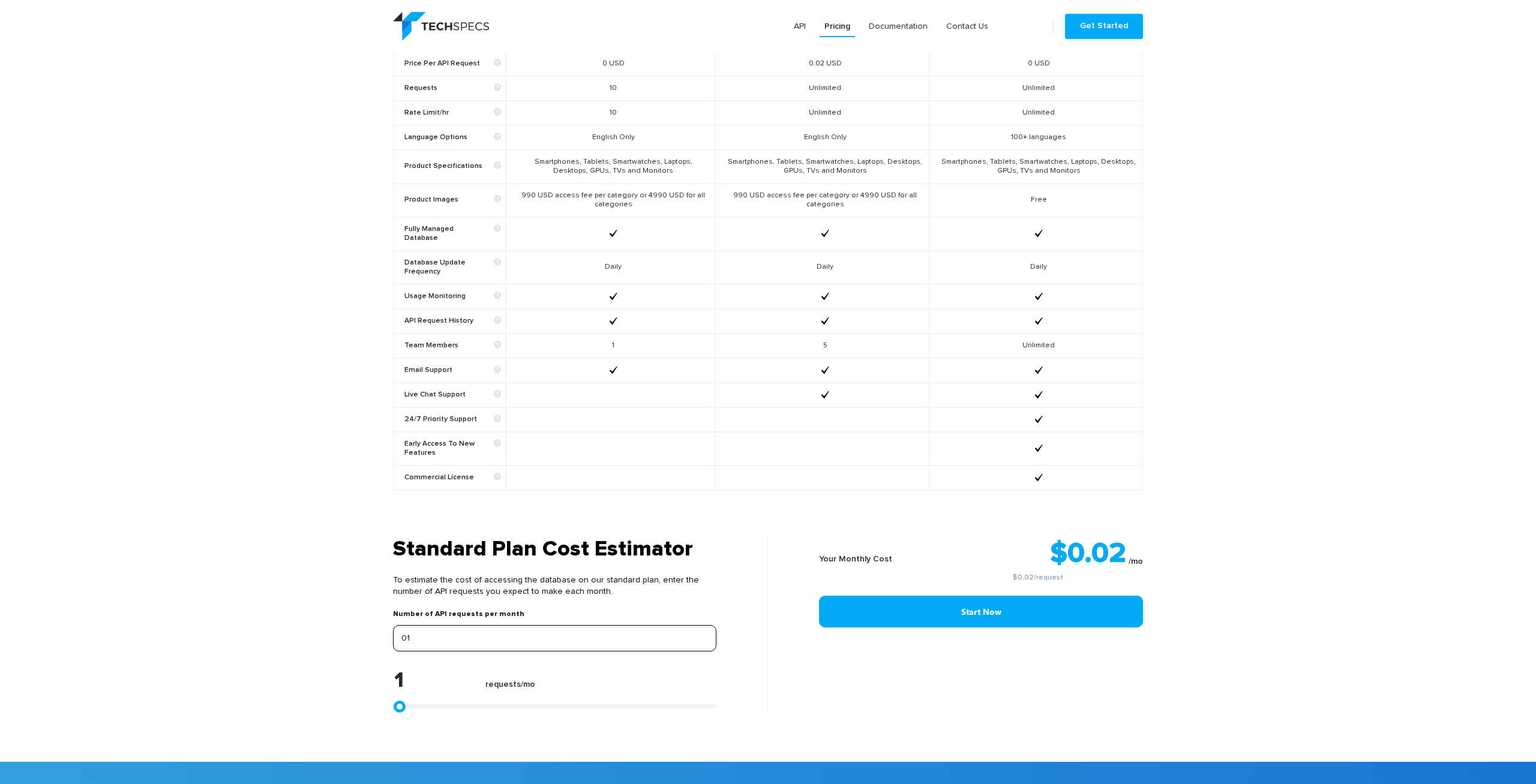
type input "10"
type input "010"
click at [300, 617] on section "Standard Plan Cost Estimator To estimate the cost of accessing the database on …" at bounding box center [768, 649] width 1536 height 226
drag, startPoint x: 429, startPoint y: 630, endPoint x: 373, endPoint y: 630, distance: 56.0
click at [393, 630] on input "010" at bounding box center [554, 637] width 323 height 26
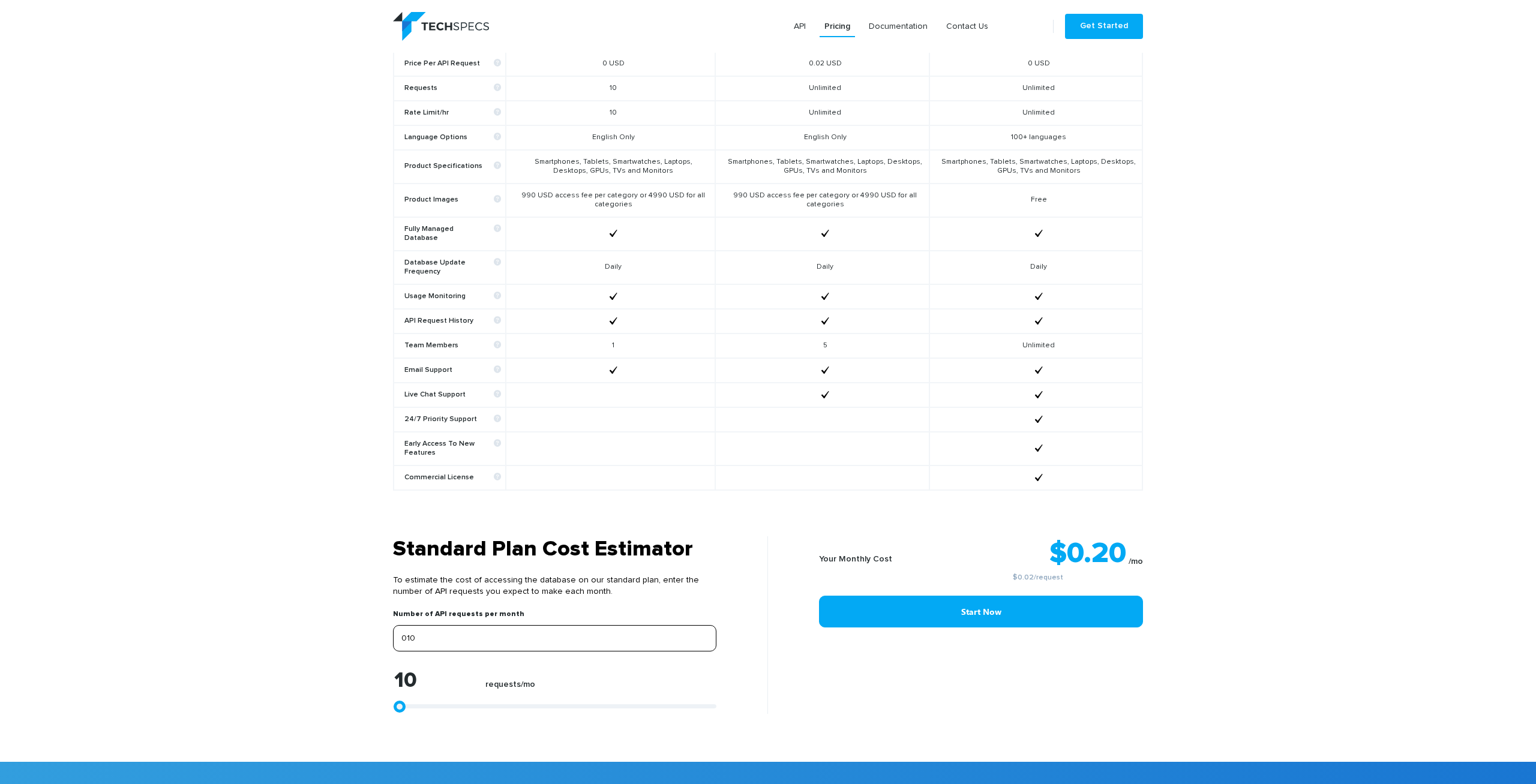
type input "0"
click at [358, 625] on section "Standard Plan Cost Estimator To estimate the cost of accessing the database on …" at bounding box center [768, 649] width 1536 height 226
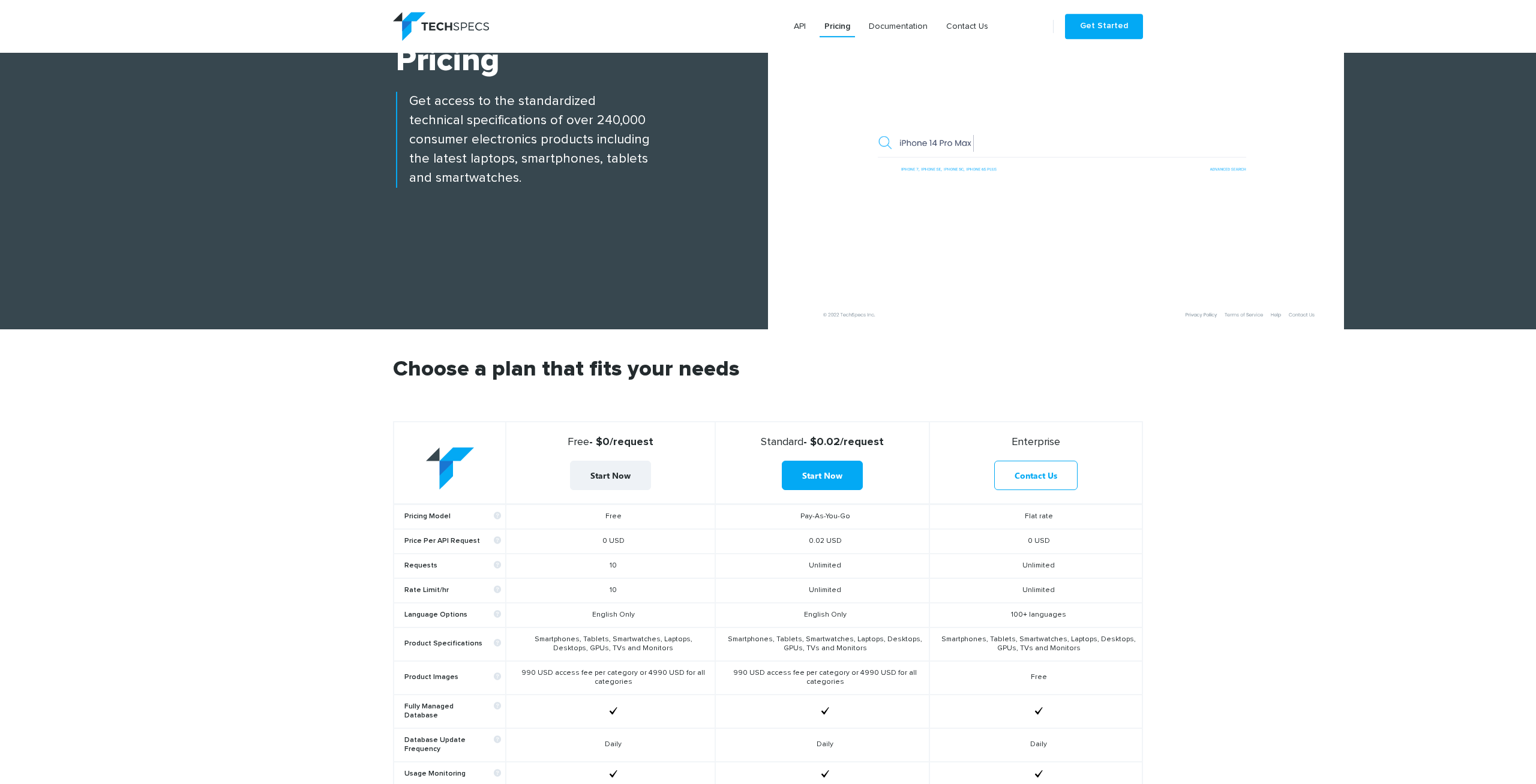
scroll to position [374, 0]
